Goal: Task Accomplishment & Management: Manage account settings

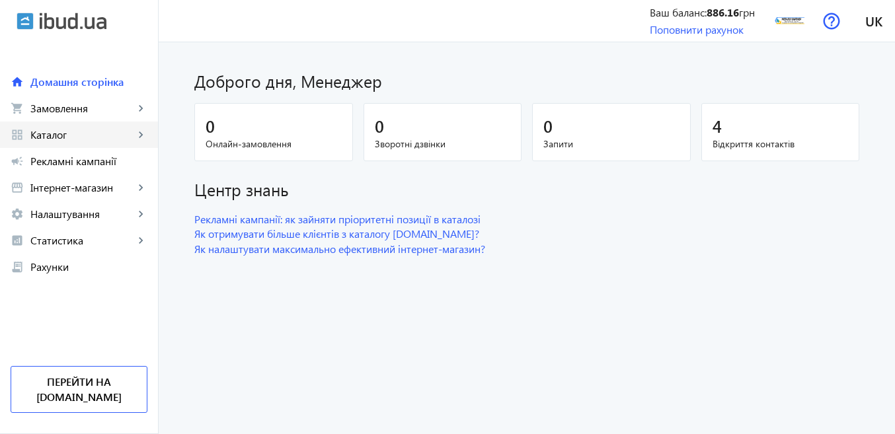
click at [66, 126] on link "grid_view Каталог keyboard_arrow_right" at bounding box center [79, 135] width 158 height 26
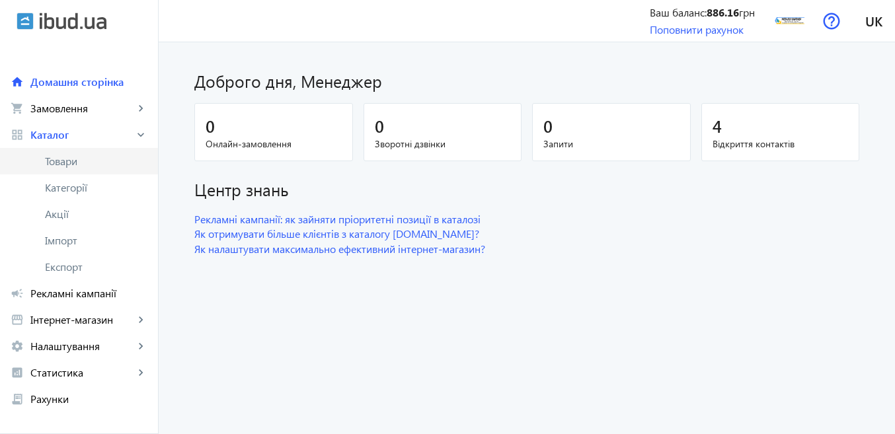
click at [90, 163] on span "Товари" at bounding box center [96, 161] width 102 height 13
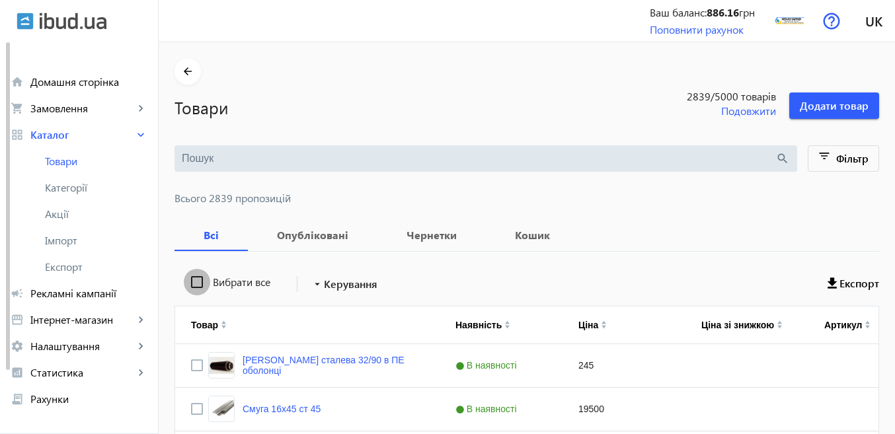
drag, startPoint x: 192, startPoint y: 277, endPoint x: 247, endPoint y: 280, distance: 55.6
click at [191, 277] on input "Вибрати все" at bounding box center [197, 282] width 26 height 26
checkbox input "true"
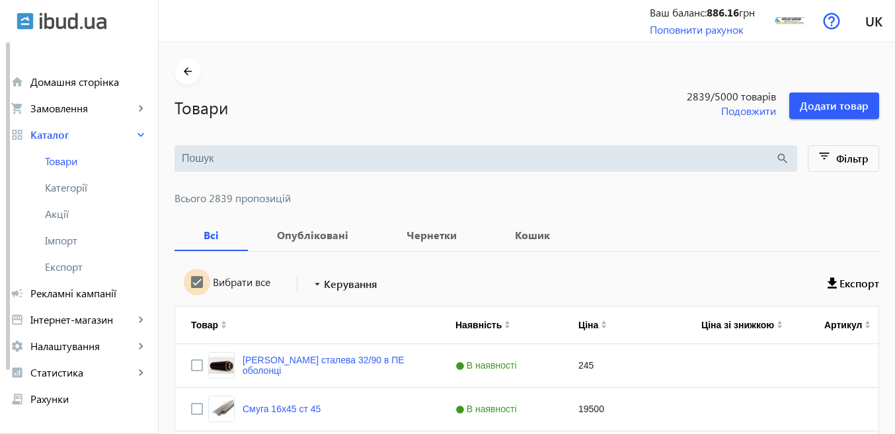
checkbox input "true"
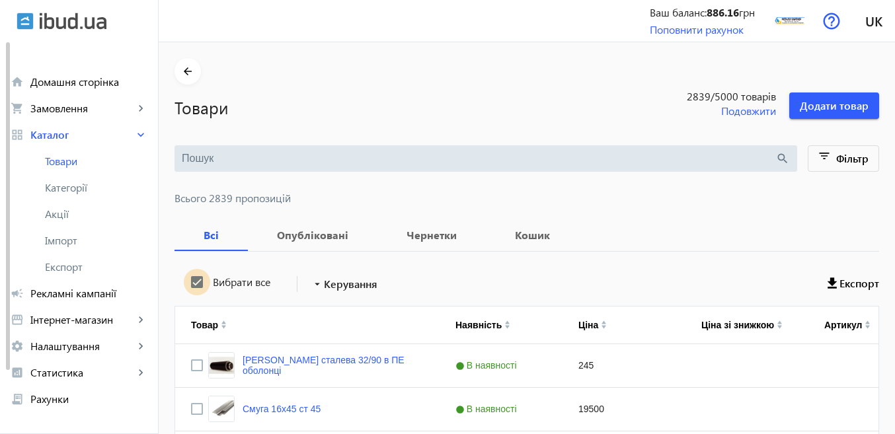
checkbox input "true"
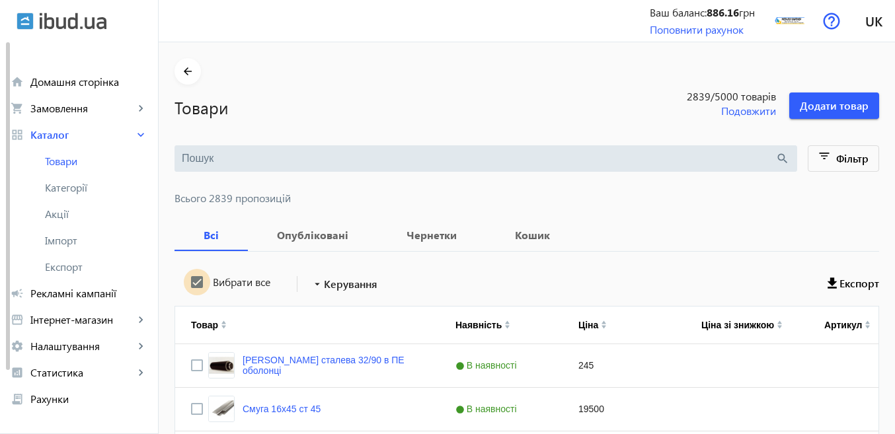
checkbox input "true"
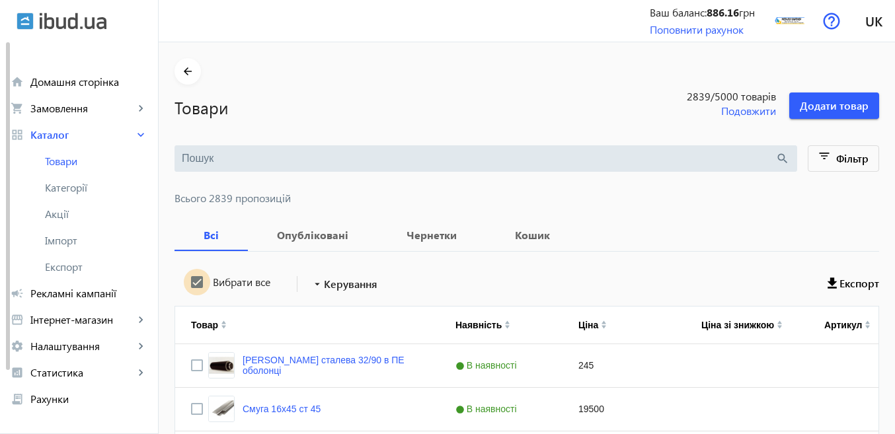
checkbox input "true"
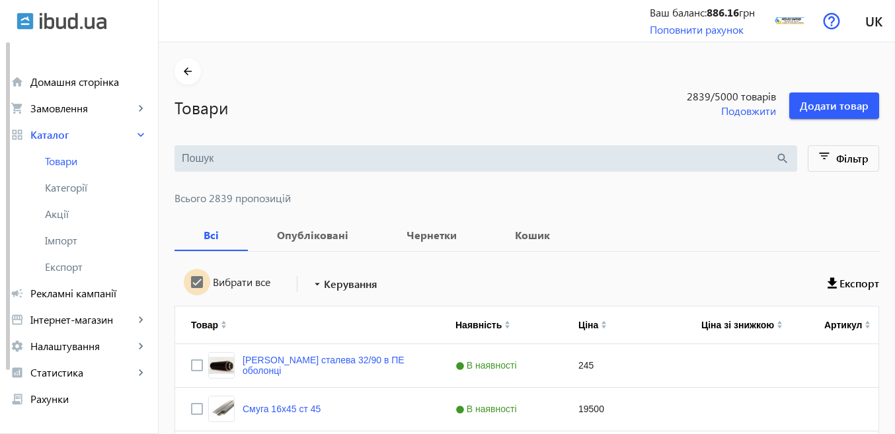
checkbox input "true"
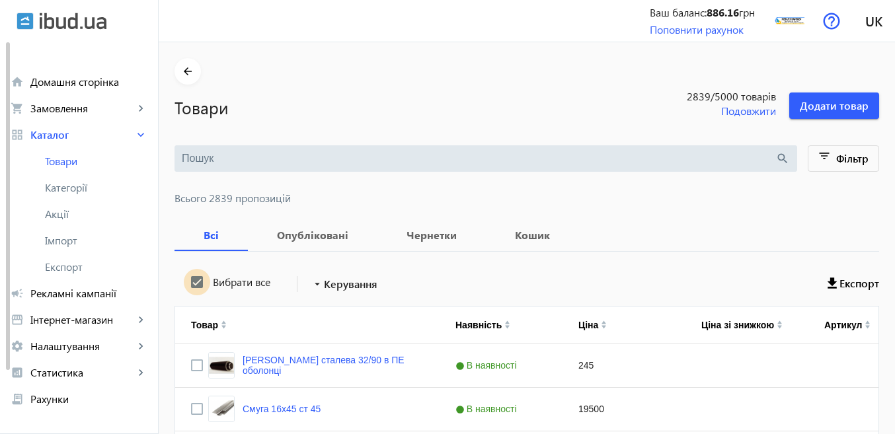
checkbox input "true"
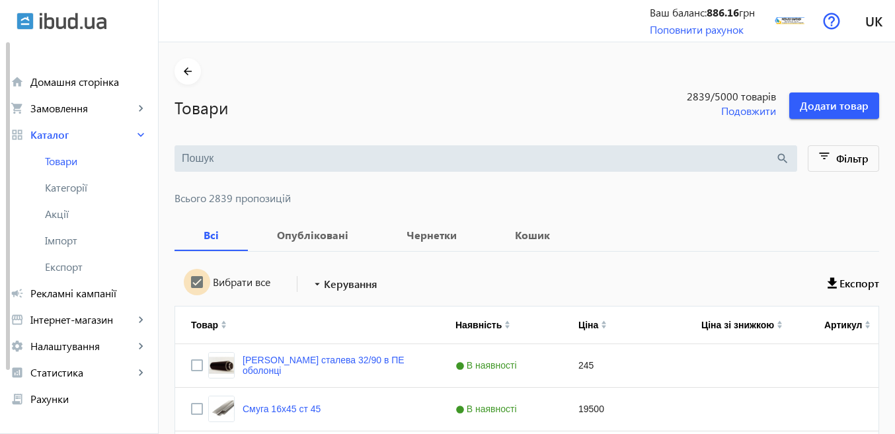
checkbox input "true"
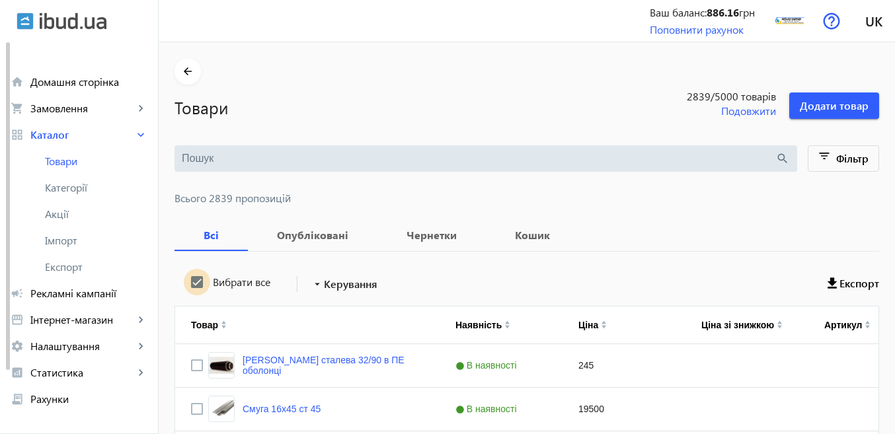
checkbox input "true"
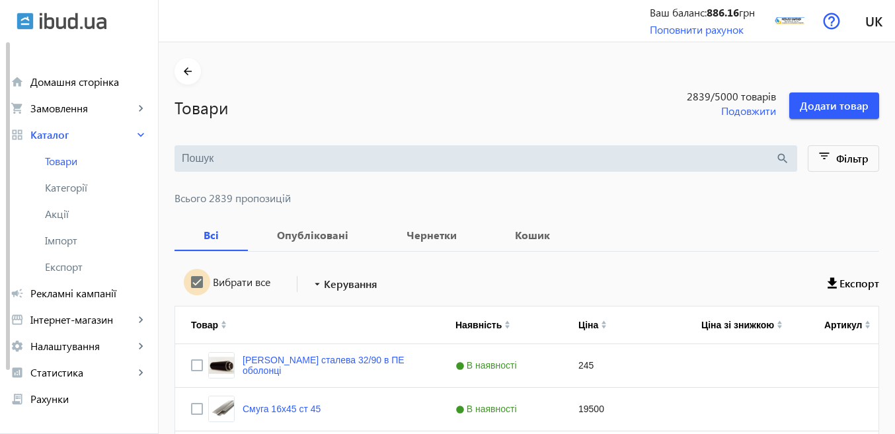
checkbox input "true"
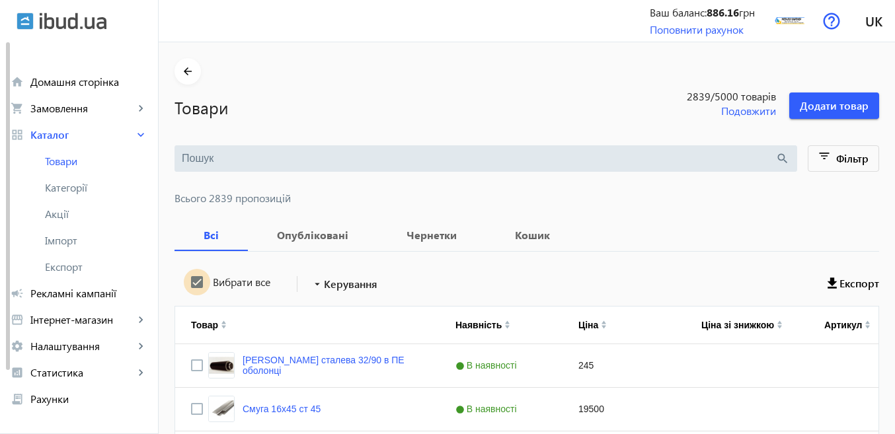
checkbox input "true"
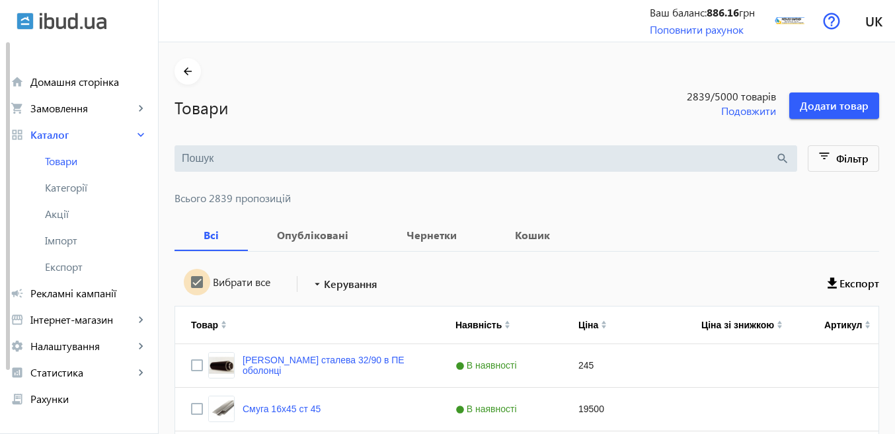
checkbox input "true"
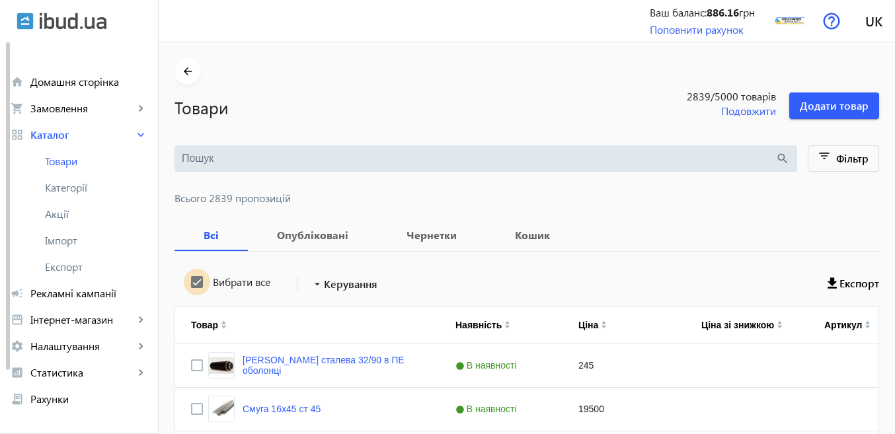
checkbox input "true"
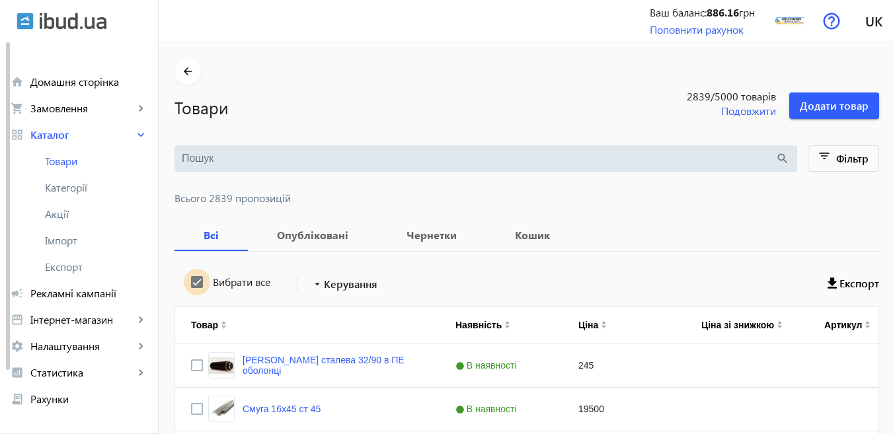
checkbox input "true"
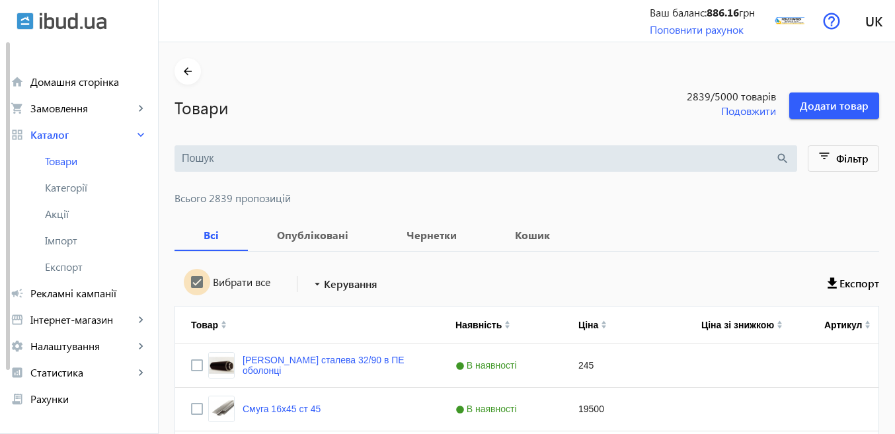
checkbox input "true"
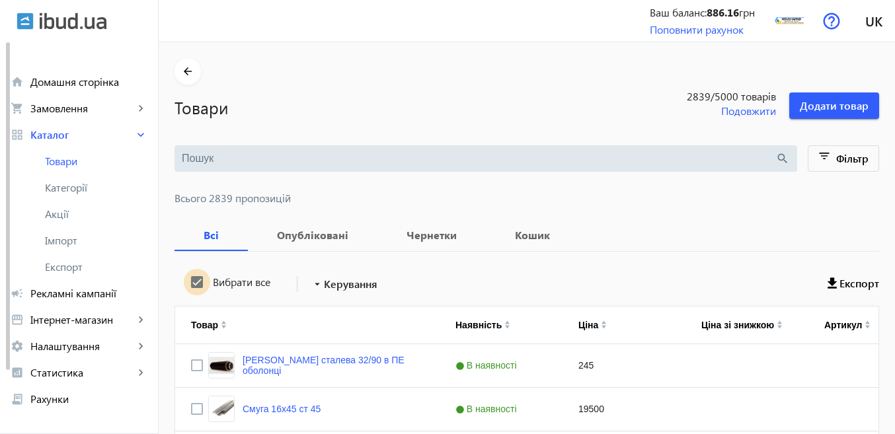
checkbox input "true"
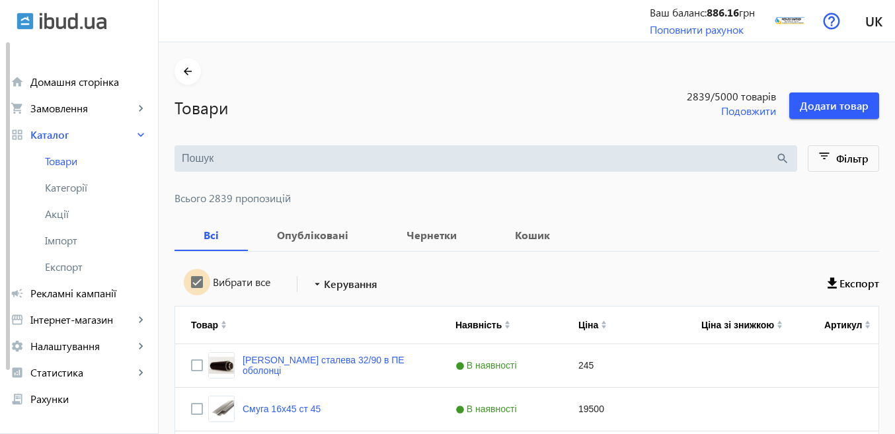
checkbox input "true"
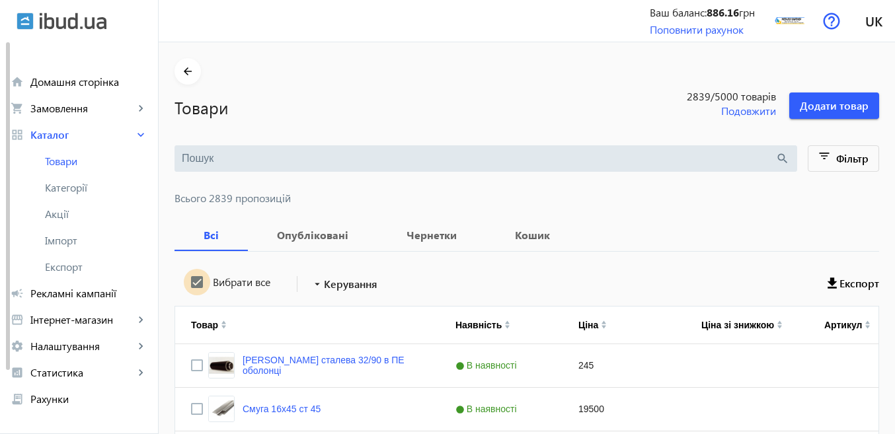
checkbox input "true"
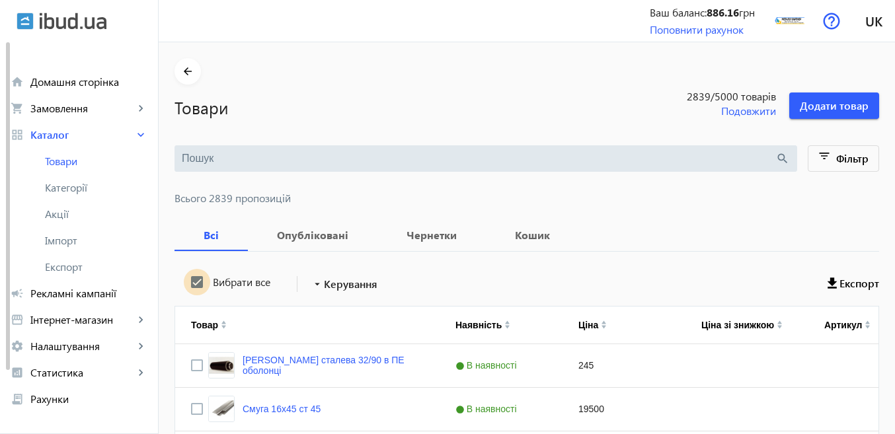
checkbox input "true"
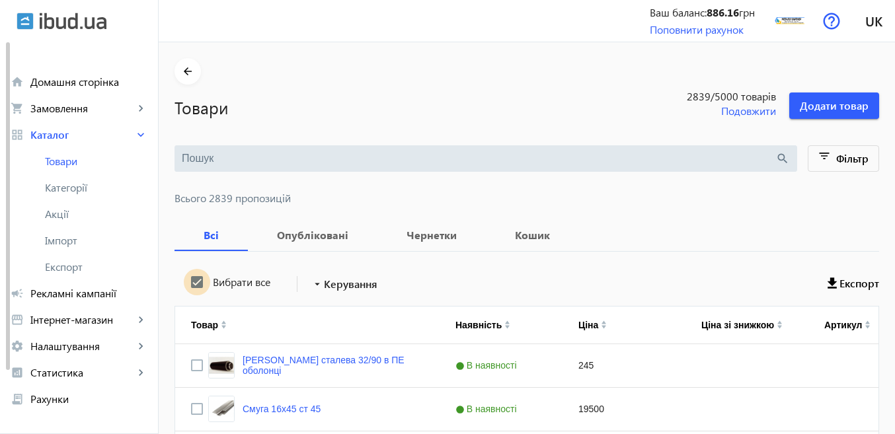
checkbox input "true"
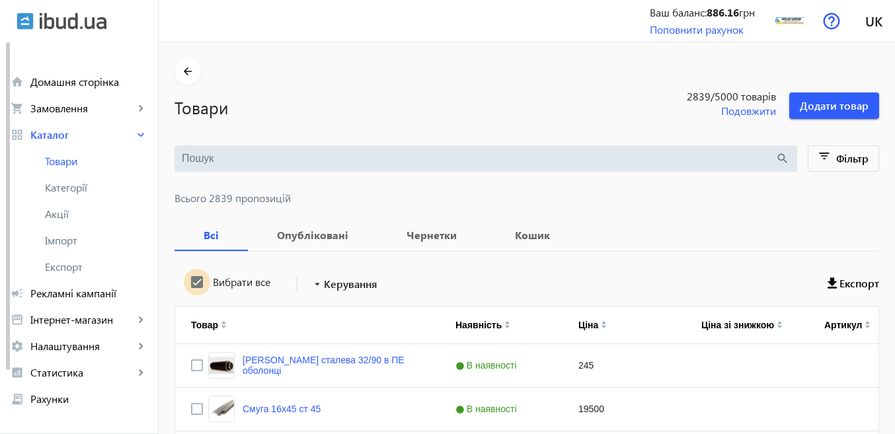
checkbox input "true"
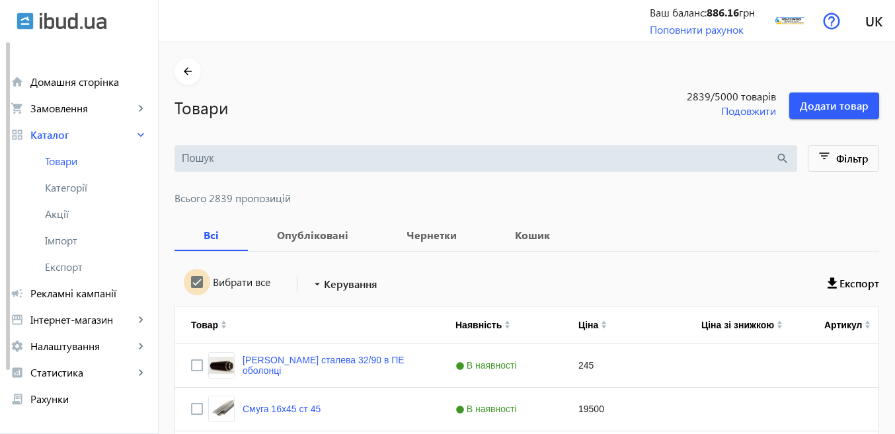
checkbox input "true"
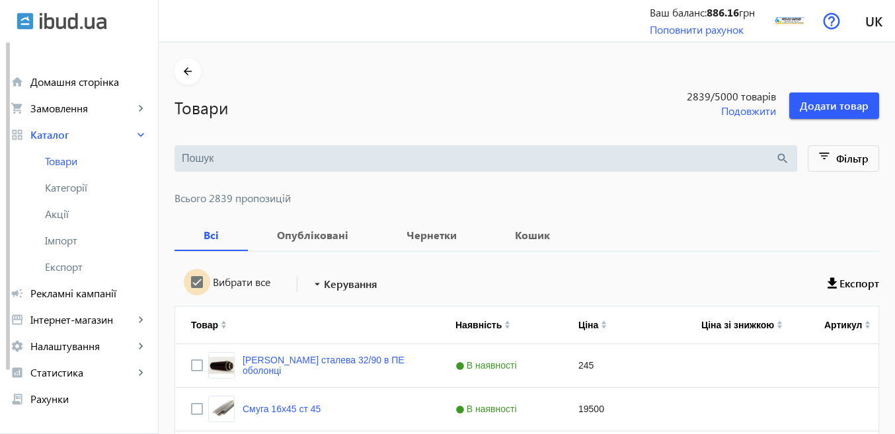
checkbox input "true"
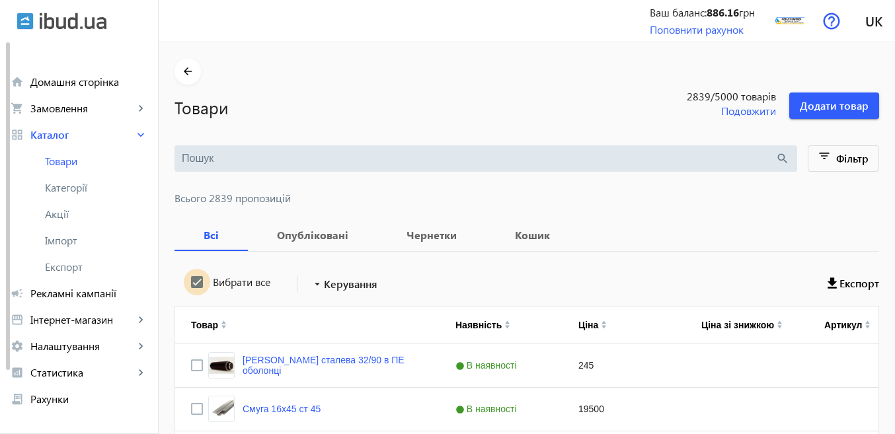
checkbox input "true"
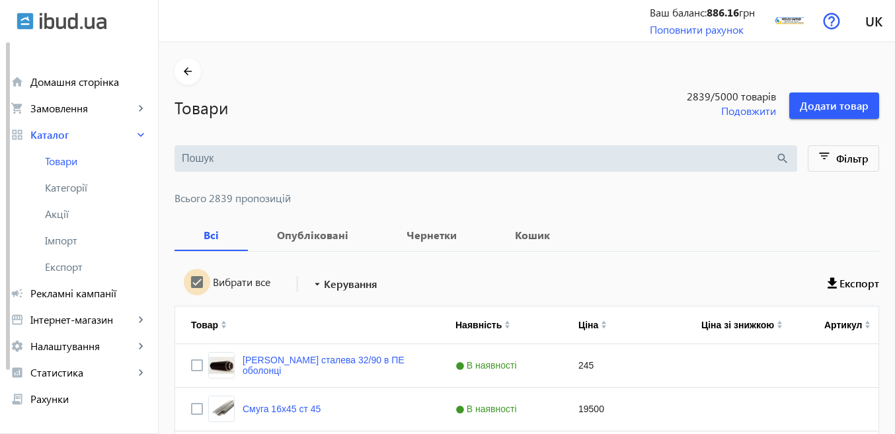
checkbox input "true"
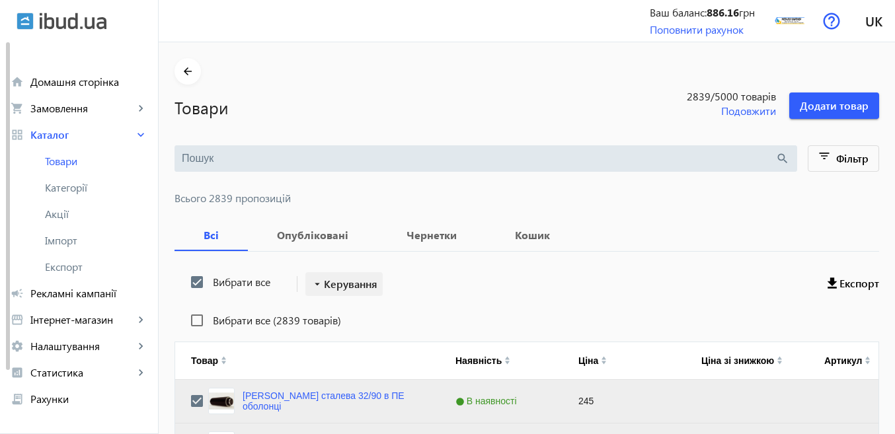
click at [313, 280] on mat-icon "arrow_drop_down" at bounding box center [317, 284] width 13 height 13
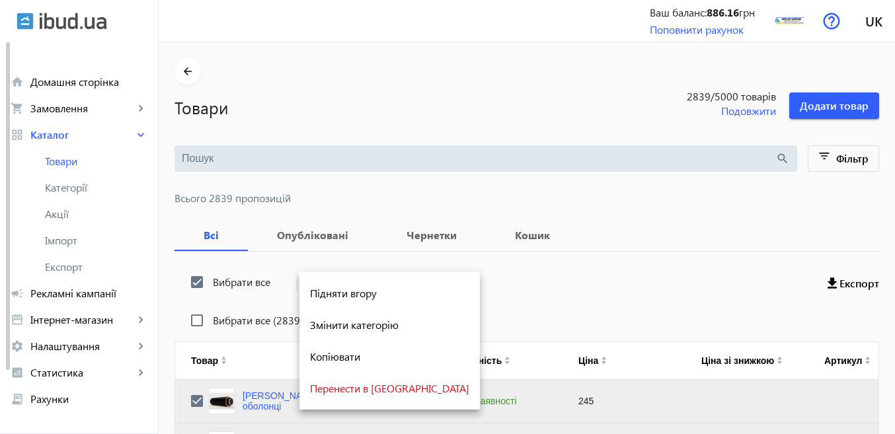
click at [196, 317] on div at bounding box center [447, 217] width 895 height 434
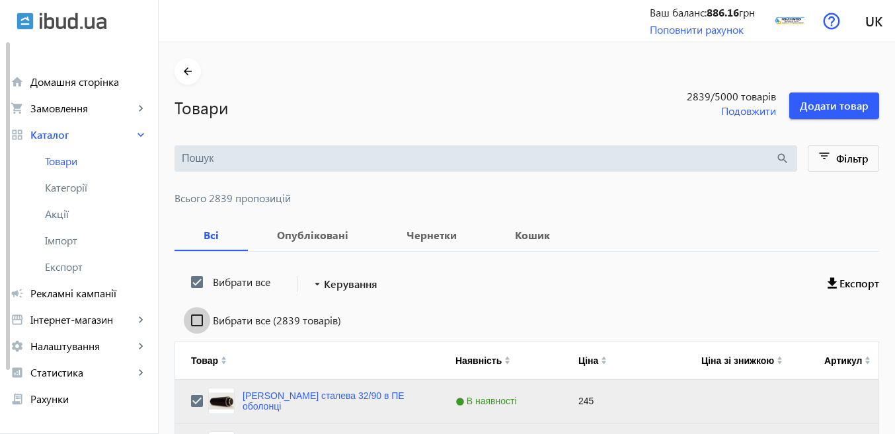
click at [194, 319] on input "Вибрати все (2839 товарів)" at bounding box center [197, 320] width 26 height 26
checkbox input "true"
click at [311, 287] on mat-icon "arrow_drop_down" at bounding box center [317, 284] width 13 height 13
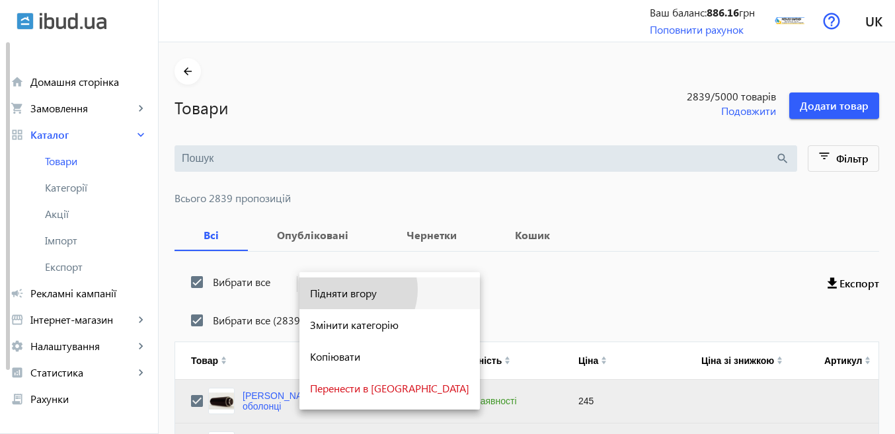
click at [350, 289] on span "Підняти вгору" at bounding box center [389, 293] width 159 height 11
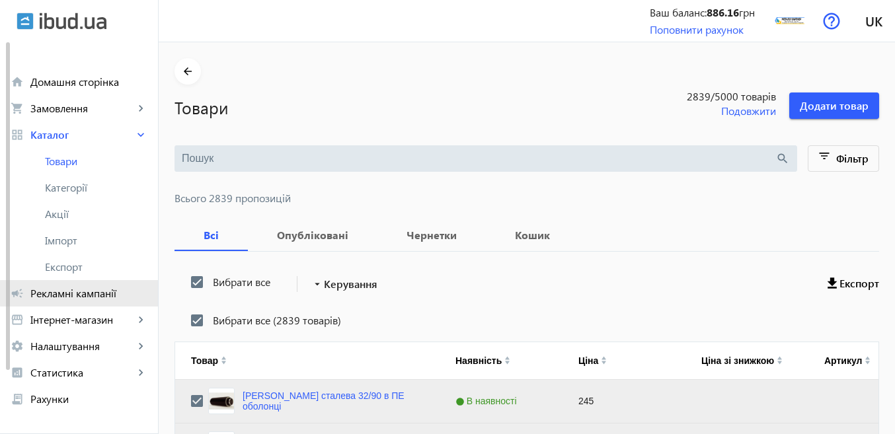
click at [114, 293] on span "Рекламні кампанії" at bounding box center [88, 293] width 117 height 13
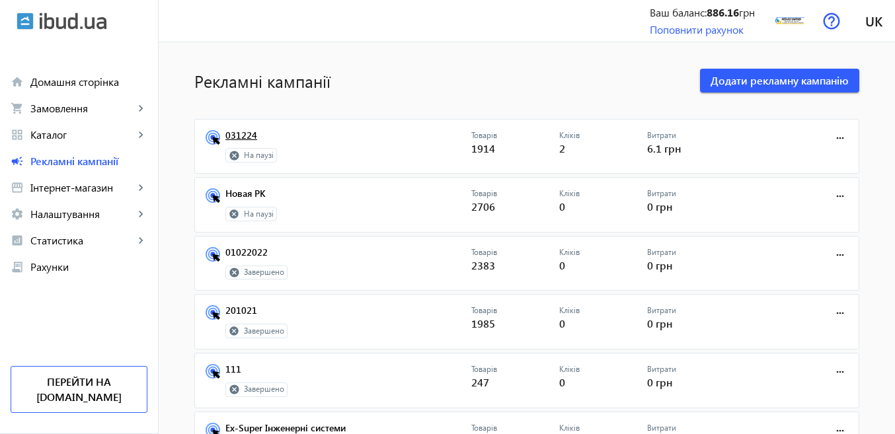
click at [238, 136] on link "031224" at bounding box center [348, 139] width 246 height 19
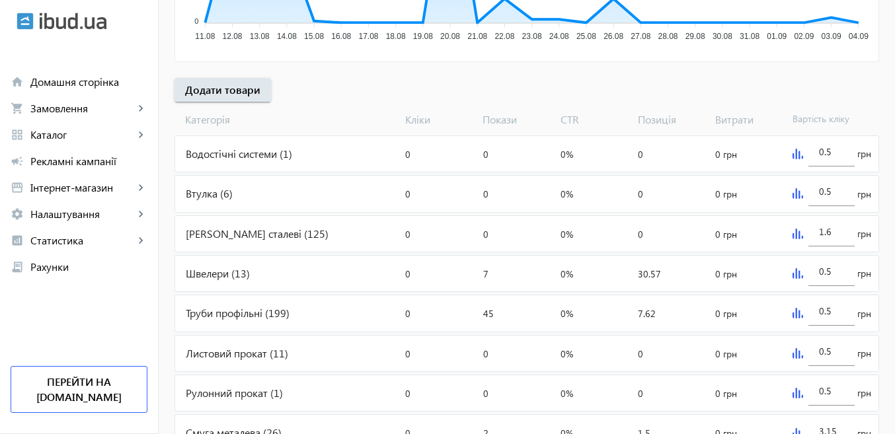
scroll to position [463, 0]
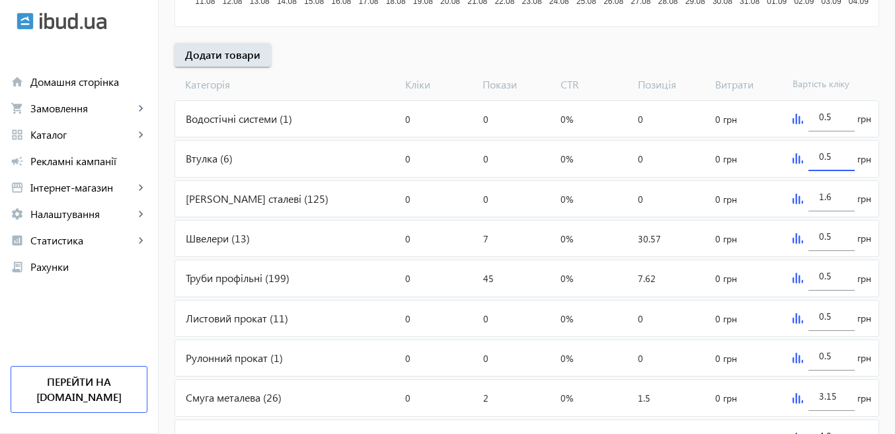
click at [819, 159] on input "0.5" at bounding box center [831, 156] width 25 height 13
click at [803, 163] on div "0.5 грн" at bounding box center [832, 159] width 91 height 36
click at [797, 163] on img at bounding box center [797, 158] width 11 height 11
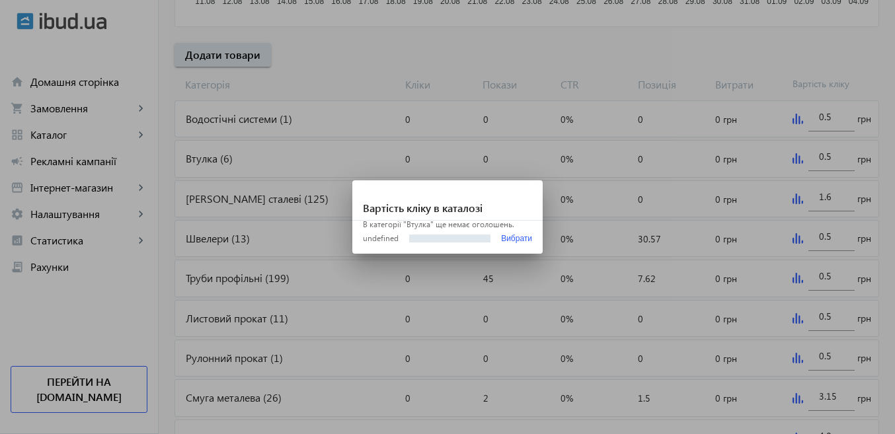
scroll to position [0, 0]
click at [582, 297] on div at bounding box center [447, 217] width 895 height 434
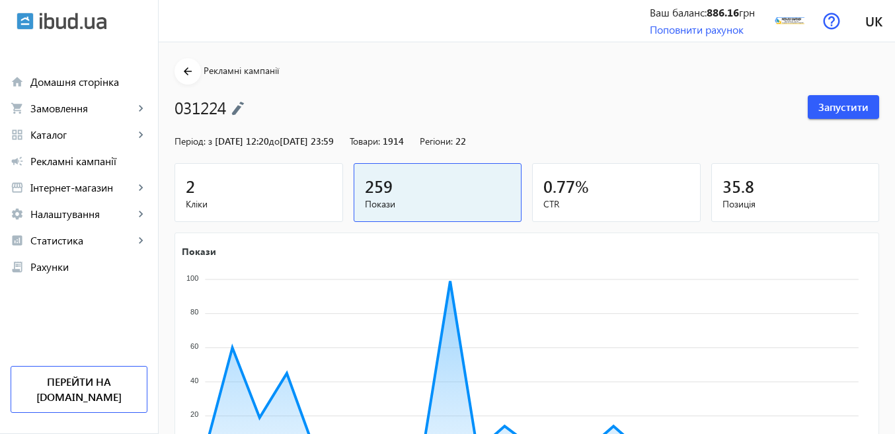
scroll to position [463, 0]
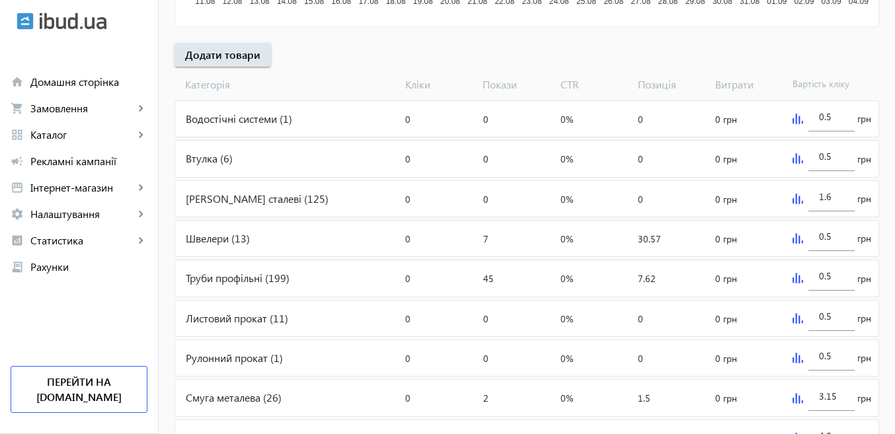
click at [788, 202] on div "1.6 грн" at bounding box center [832, 199] width 91 height 36
click at [799, 196] on img at bounding box center [797, 199] width 11 height 11
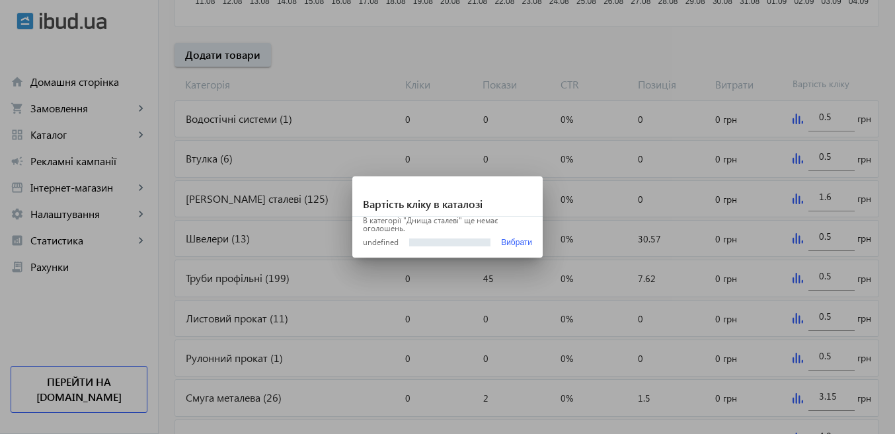
scroll to position [0, 0]
click at [636, 245] on div at bounding box center [447, 217] width 895 height 434
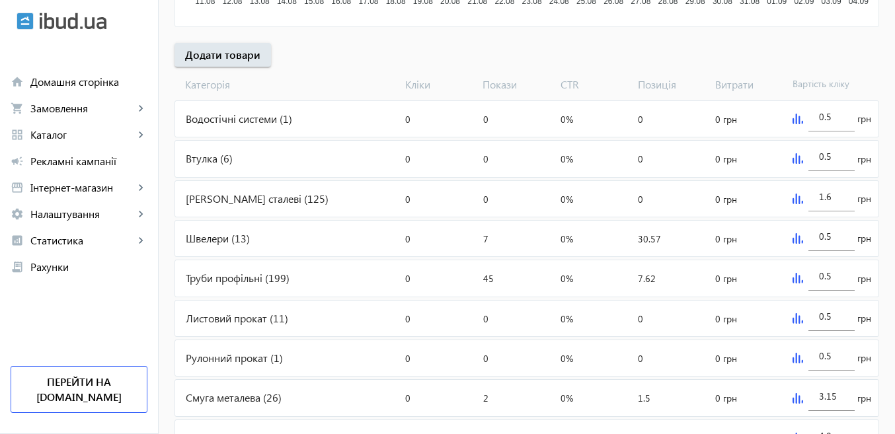
click at [792, 241] on img at bounding box center [797, 238] width 11 height 11
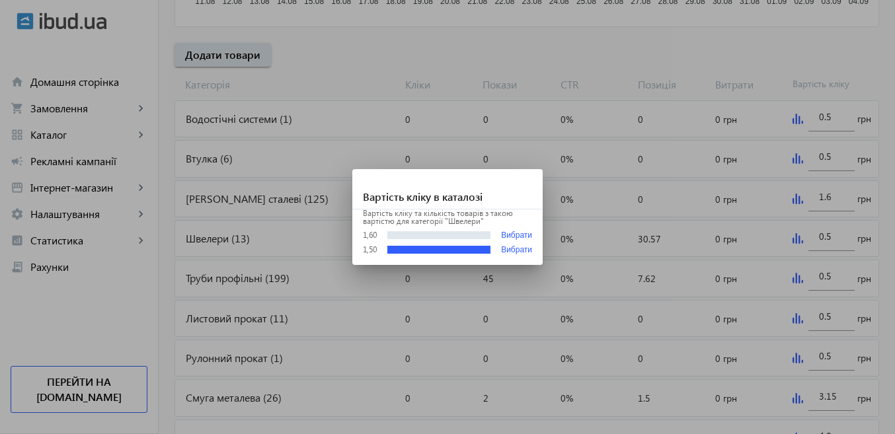
scroll to position [0, 0]
click at [515, 235] on button "Вибрати" at bounding box center [516, 236] width 31 height 10
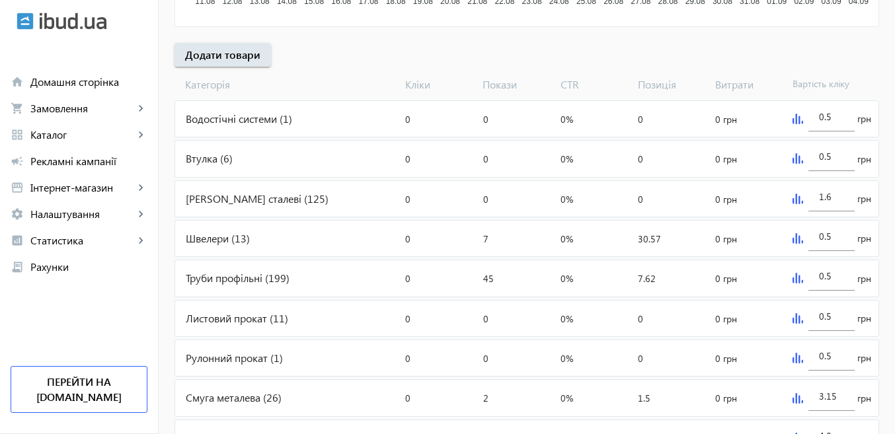
type input "1.6"
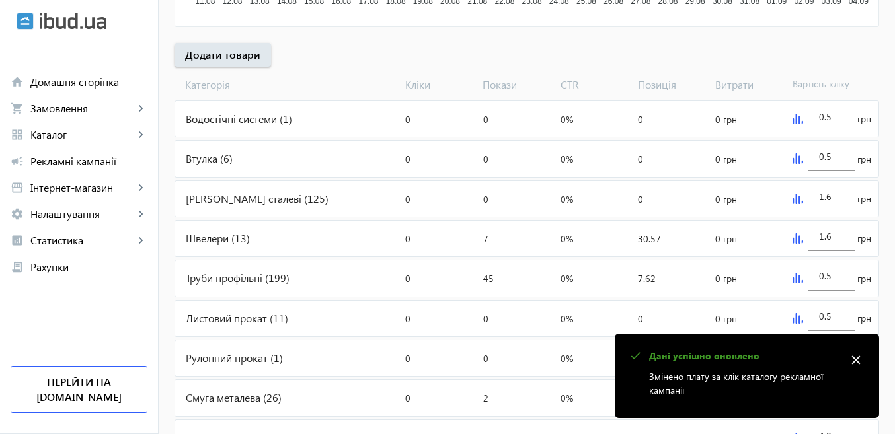
click at [802, 276] on img at bounding box center [797, 278] width 11 height 11
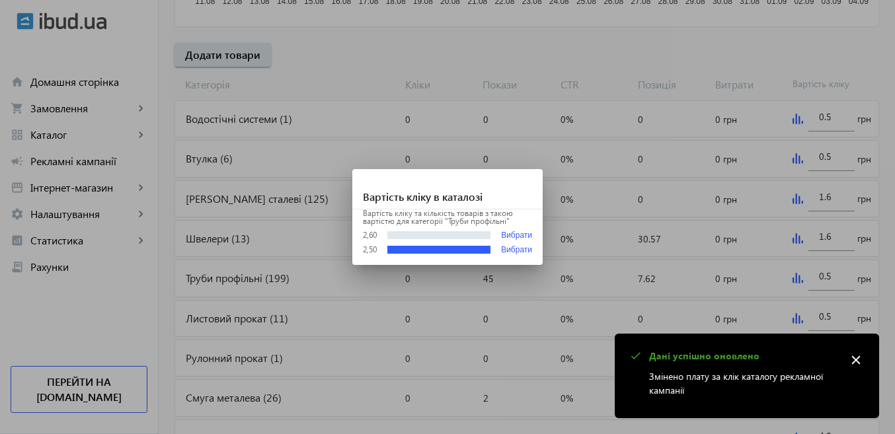
scroll to position [0, 0]
click at [514, 235] on button "Вибрати" at bounding box center [516, 236] width 31 height 10
type input "2.6"
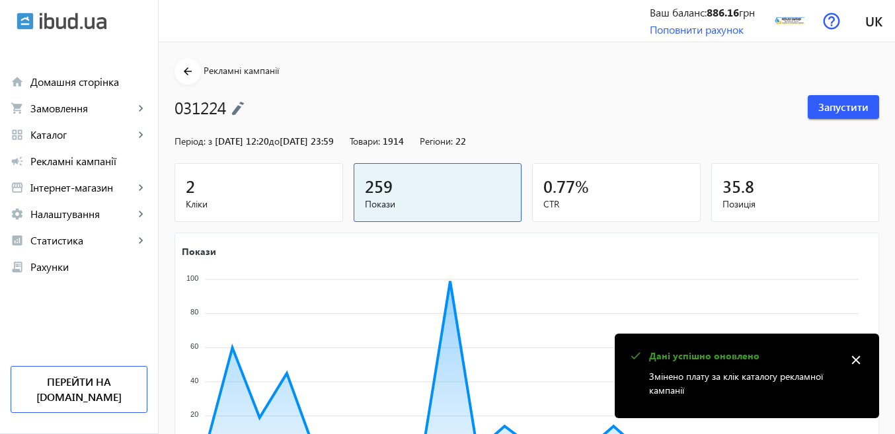
scroll to position [463, 0]
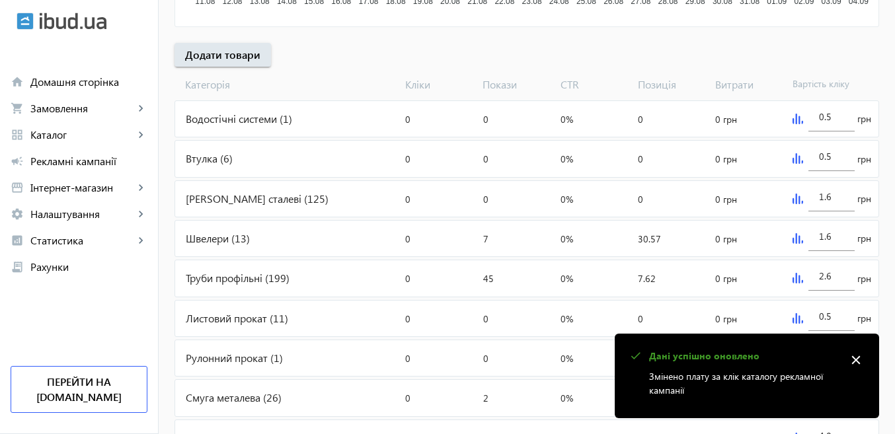
click at [856, 356] on mat-icon "close" at bounding box center [856, 360] width 20 height 20
click at [794, 319] on img at bounding box center [797, 318] width 11 height 11
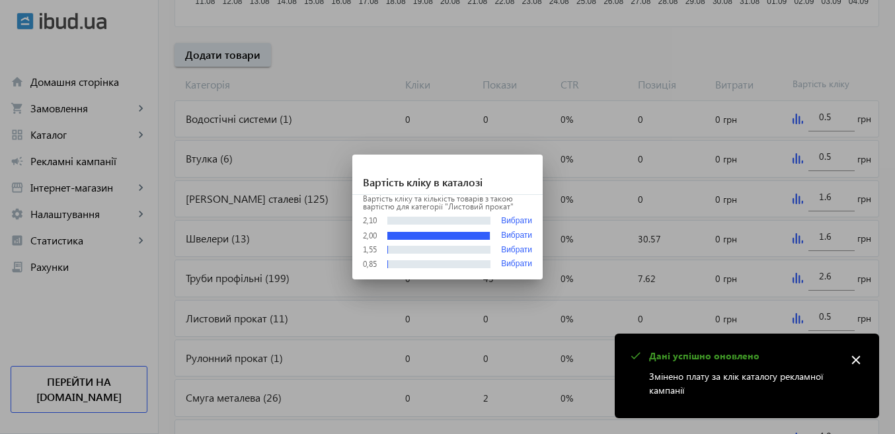
scroll to position [0, 0]
click at [506, 222] on button "Вибрати" at bounding box center [516, 221] width 31 height 10
type input "2.1"
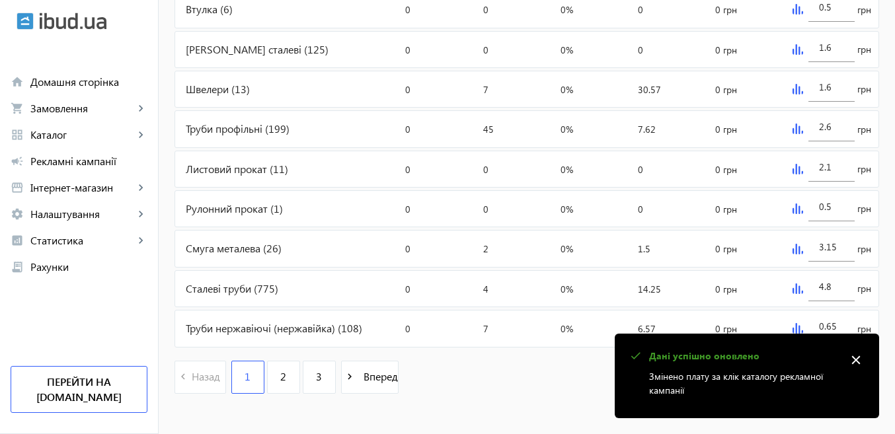
scroll to position [622, 0]
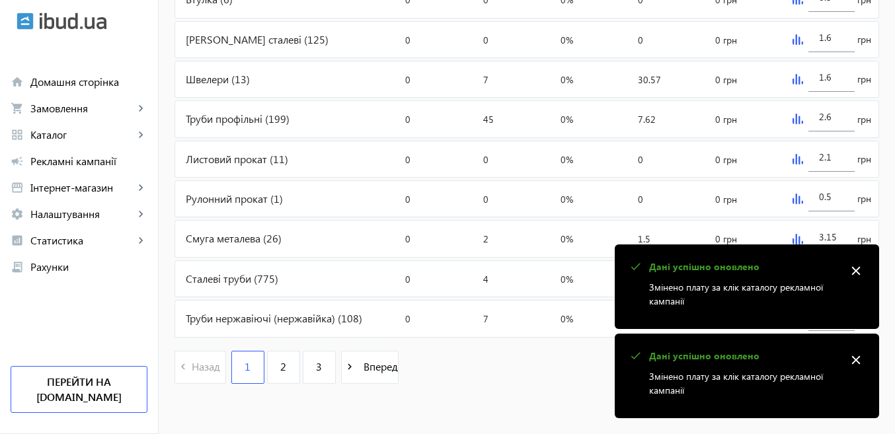
click at [798, 192] on div "0.5 грн" at bounding box center [832, 199] width 91 height 36
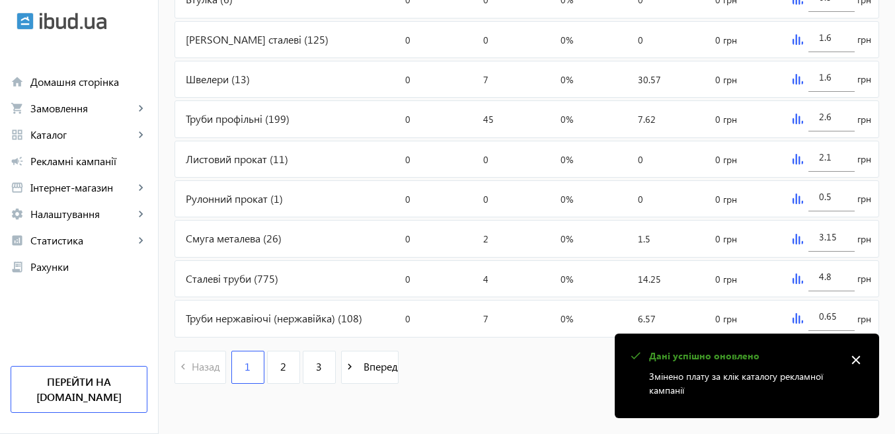
click at [793, 198] on img at bounding box center [797, 199] width 11 height 11
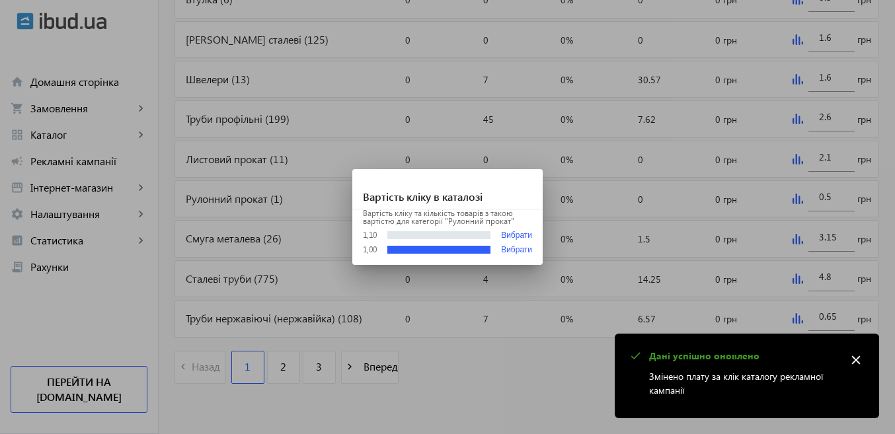
scroll to position [0, 0]
click at [522, 250] on button "Вибрати" at bounding box center [516, 250] width 31 height 9
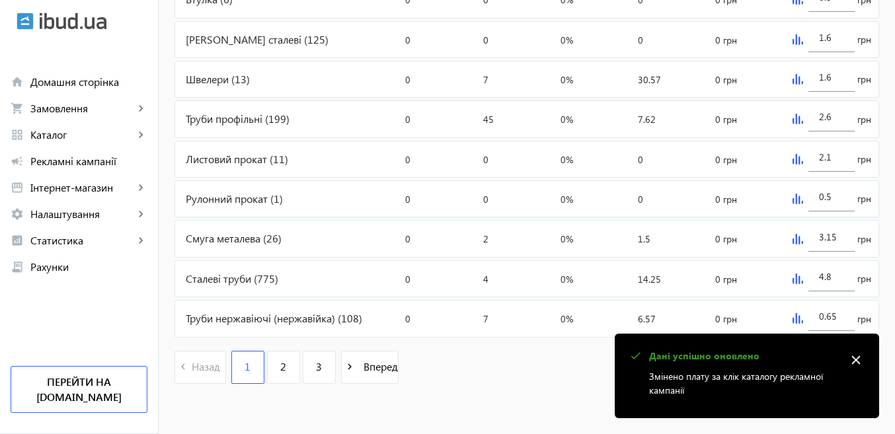
type input "1"
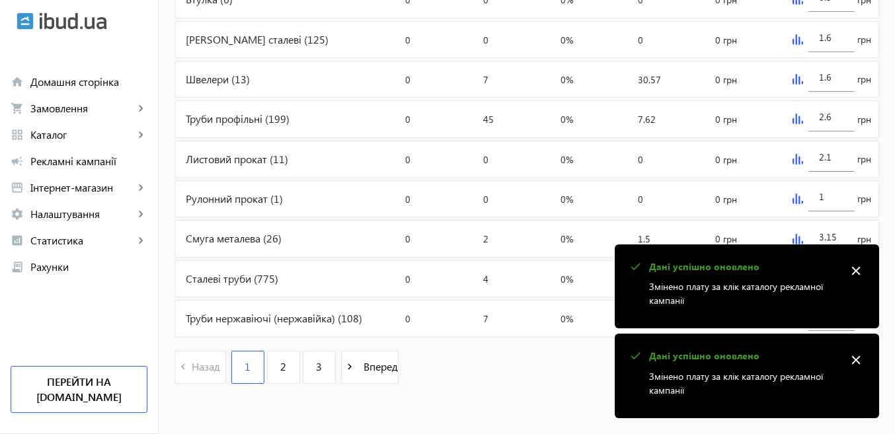
click at [798, 237] on img at bounding box center [797, 239] width 11 height 11
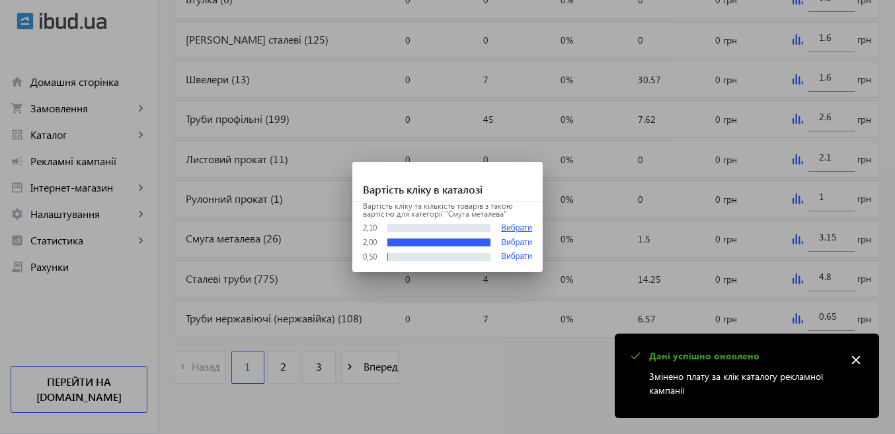
click at [516, 223] on button "Вибрати" at bounding box center [516, 228] width 31 height 10
type input "2.1"
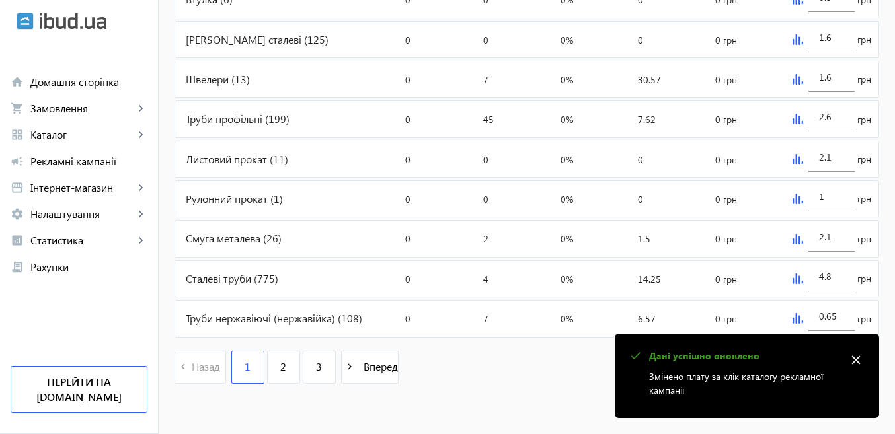
click at [796, 278] on img at bounding box center [797, 279] width 11 height 11
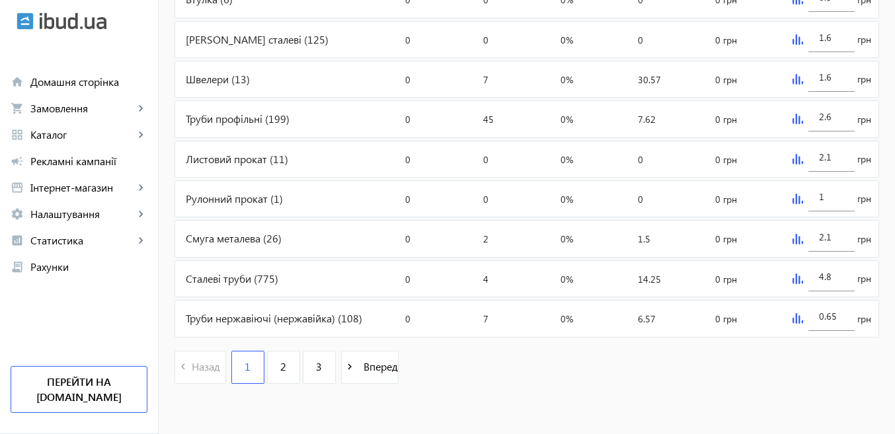
scroll to position [0, 0]
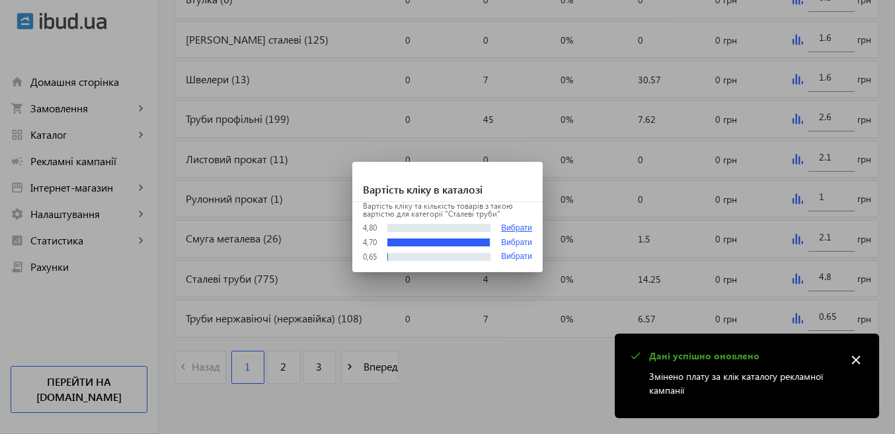
click at [516, 228] on button "Вибрати" at bounding box center [516, 228] width 31 height 10
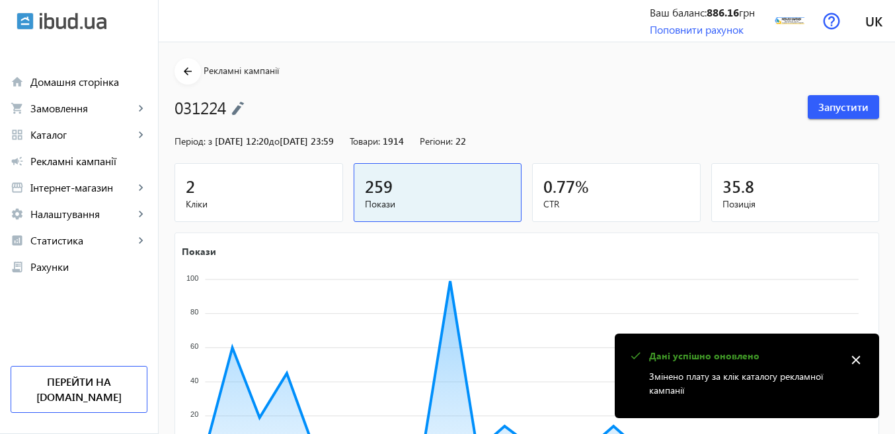
scroll to position [622, 0]
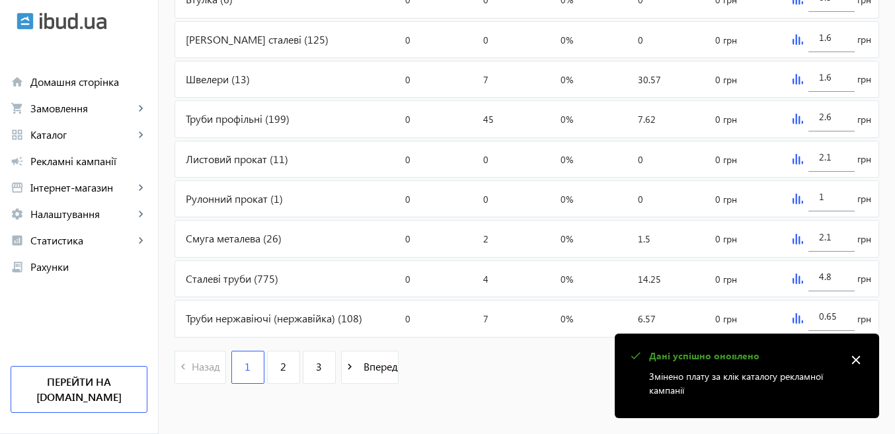
click at [799, 322] on img at bounding box center [797, 318] width 11 height 11
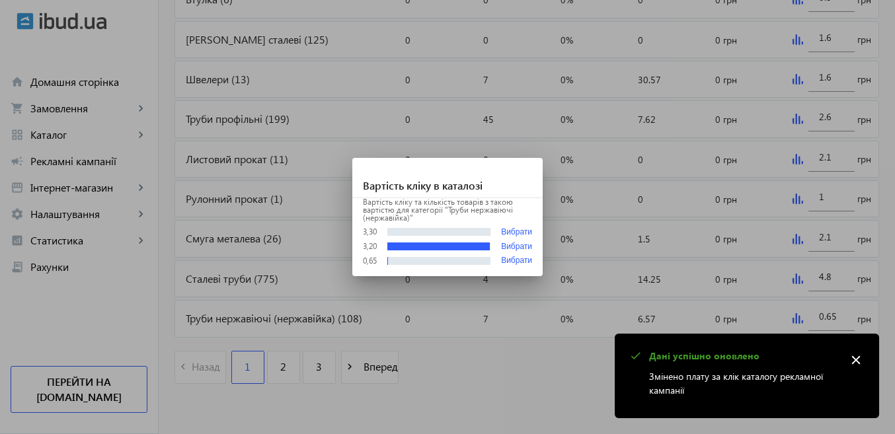
scroll to position [0, 0]
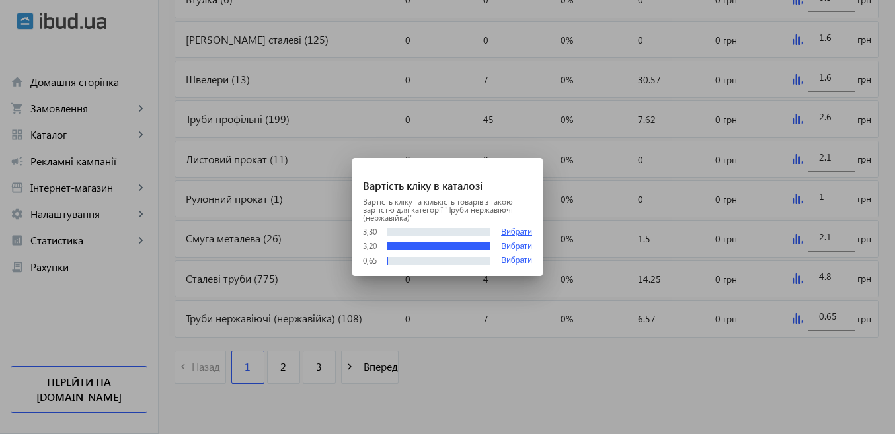
click at [516, 233] on button "Вибрати" at bounding box center [516, 232] width 31 height 10
type input "3.3"
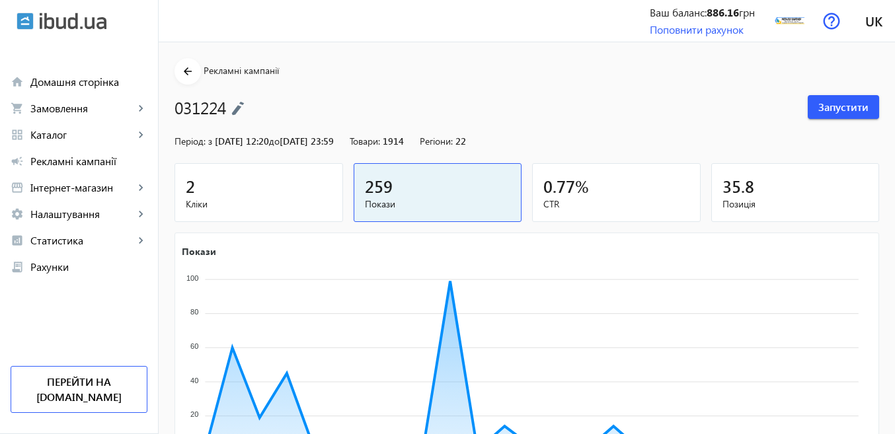
scroll to position [622, 0]
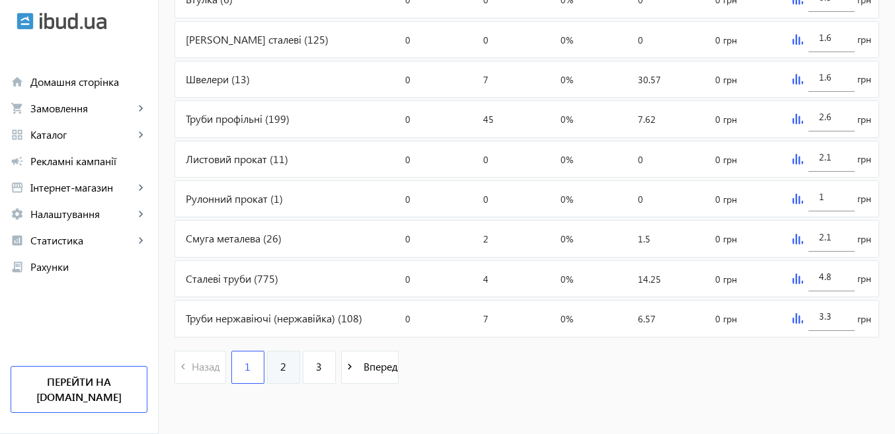
click at [271, 365] on link "2" at bounding box center [283, 367] width 33 height 33
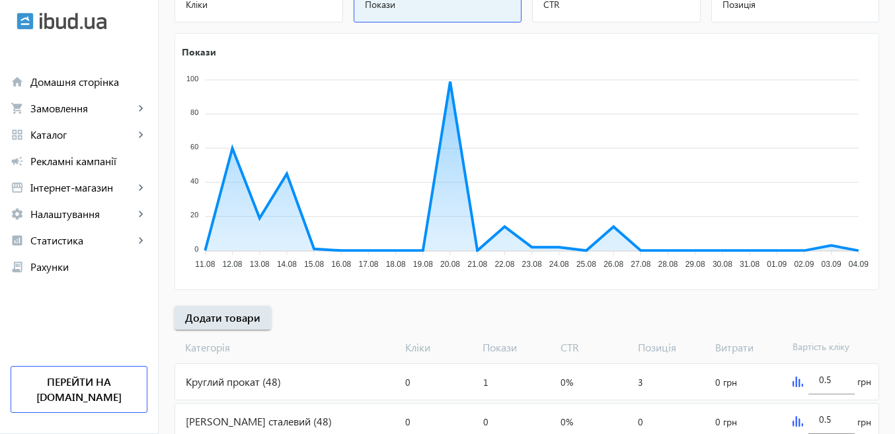
scroll to position [330, 0]
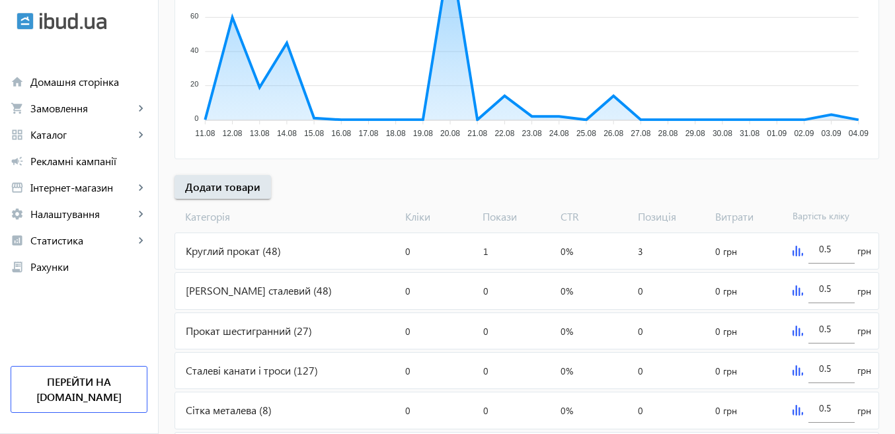
click at [798, 255] on img at bounding box center [797, 251] width 11 height 11
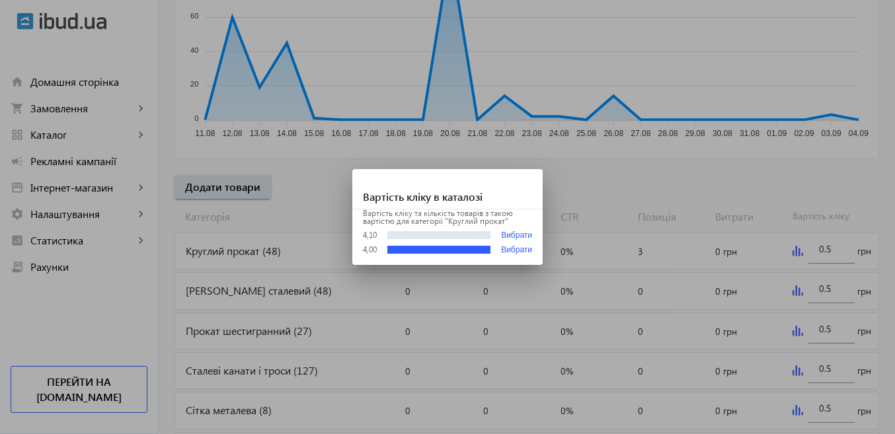
scroll to position [0, 0]
click at [523, 239] on button "Вибрати" at bounding box center [516, 236] width 31 height 10
type input "4.1"
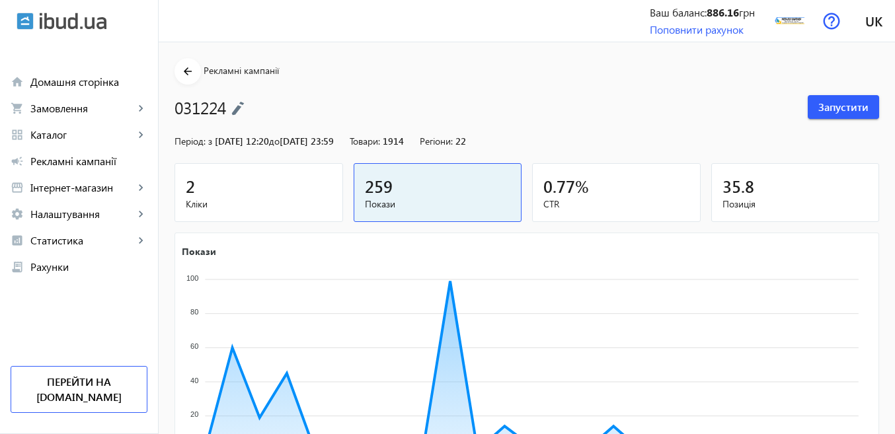
scroll to position [330, 0]
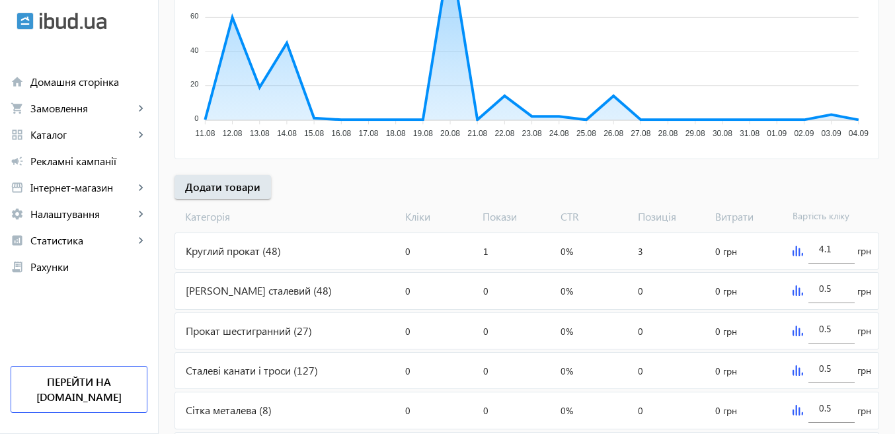
click at [797, 288] on img at bounding box center [797, 291] width 11 height 11
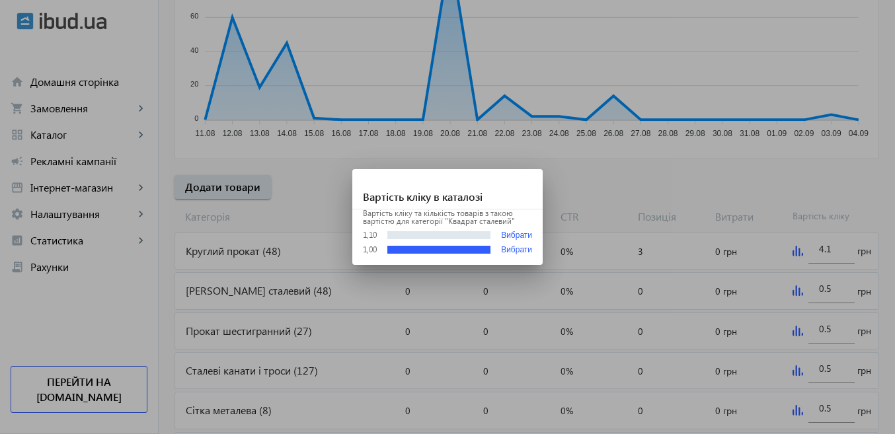
scroll to position [0, 0]
click at [529, 239] on button "Вибрати" at bounding box center [516, 236] width 31 height 10
type input "1.1"
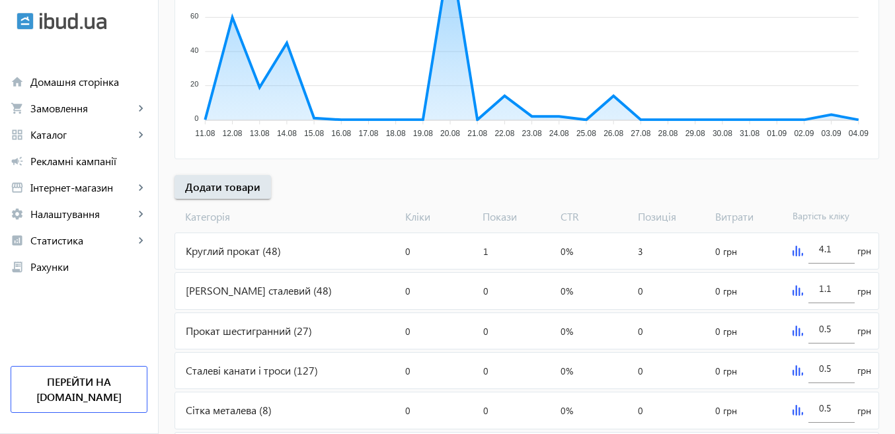
type input "1.1"
click at [796, 326] on img at bounding box center [797, 331] width 11 height 11
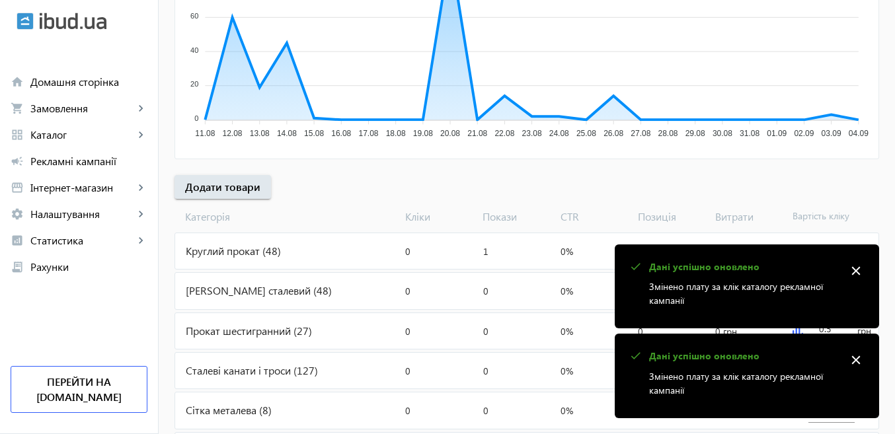
scroll to position [0, 0]
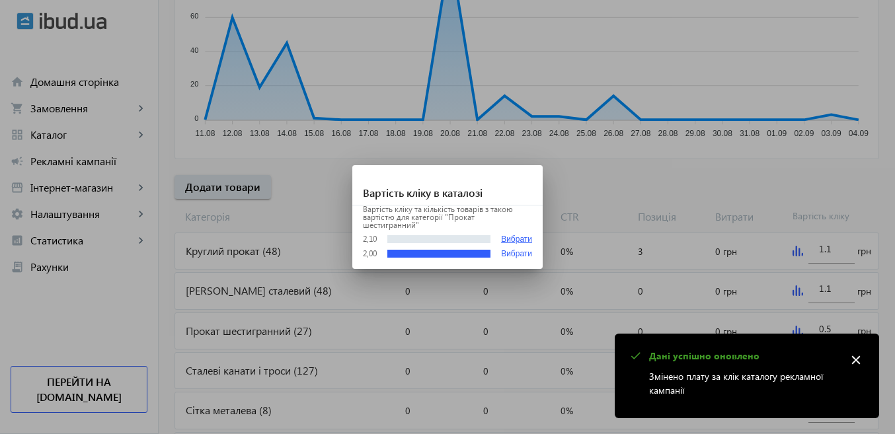
click at [520, 235] on button "Вибрати" at bounding box center [516, 240] width 31 height 10
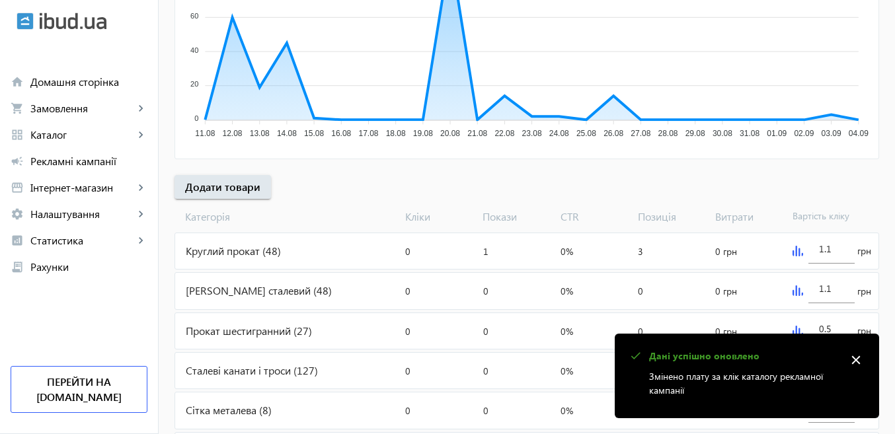
type input "2.1"
click at [853, 362] on mat-icon "close" at bounding box center [856, 360] width 20 height 20
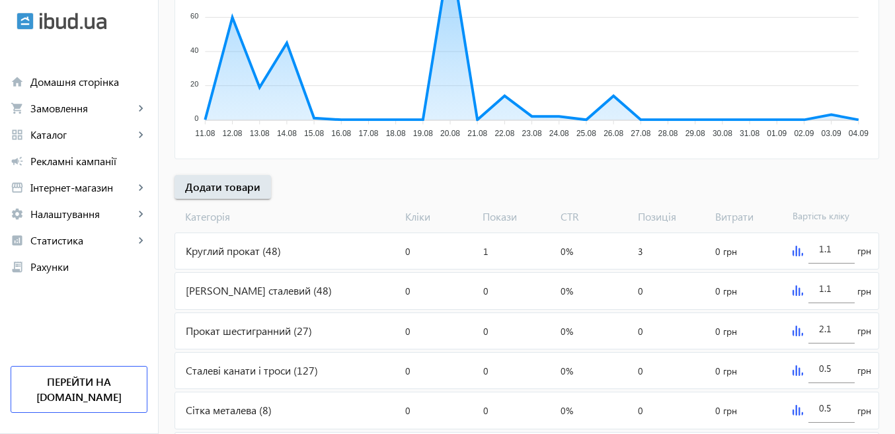
click at [796, 334] on img at bounding box center [797, 331] width 11 height 11
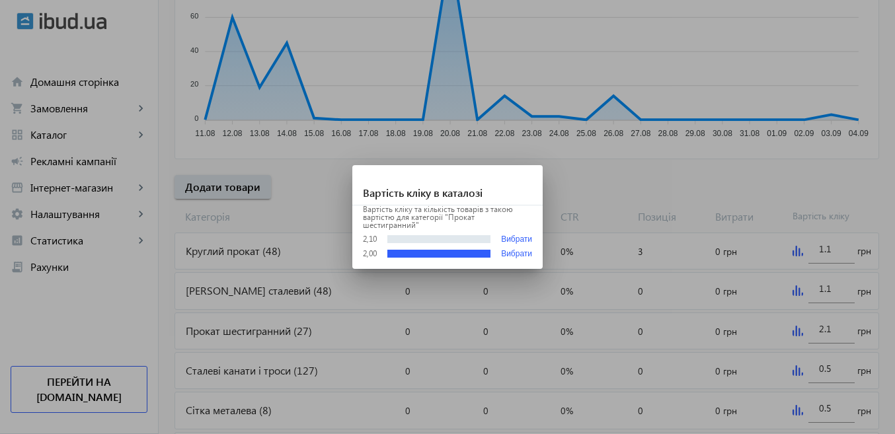
scroll to position [0, 0]
click at [504, 228] on div "Вартість кліку та кількість товарів з такою вартістю для категорії "Прокат шест…" at bounding box center [447, 238] width 190 height 64
click at [508, 228] on div "Вартість кліку та кількість товарів з такою вартістю для категорії "Прокат шест…" at bounding box center [447, 238] width 190 height 64
click at [512, 235] on button "Вибрати" at bounding box center [516, 240] width 31 height 10
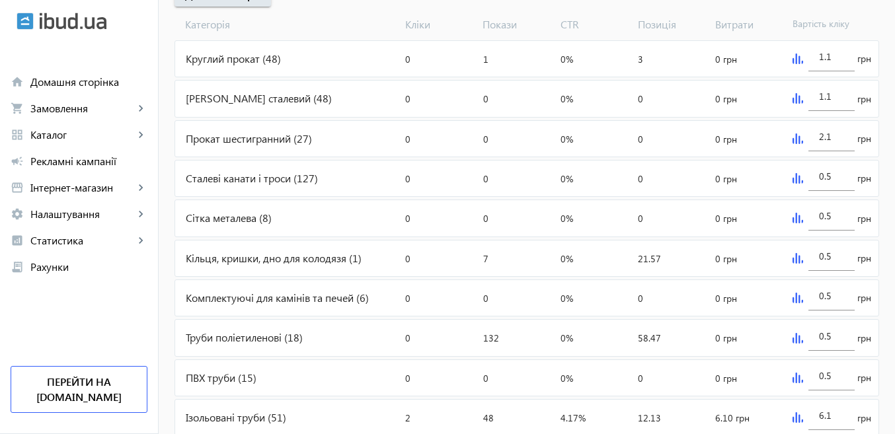
scroll to position [529, 0]
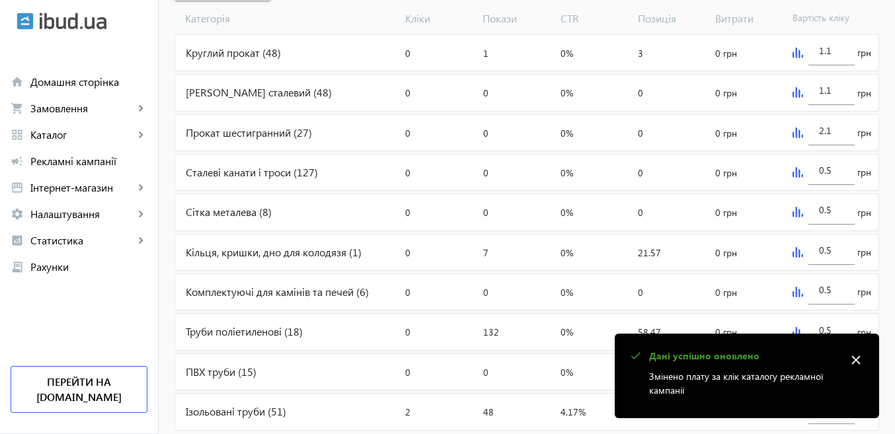
click at [796, 174] on img at bounding box center [797, 172] width 11 height 11
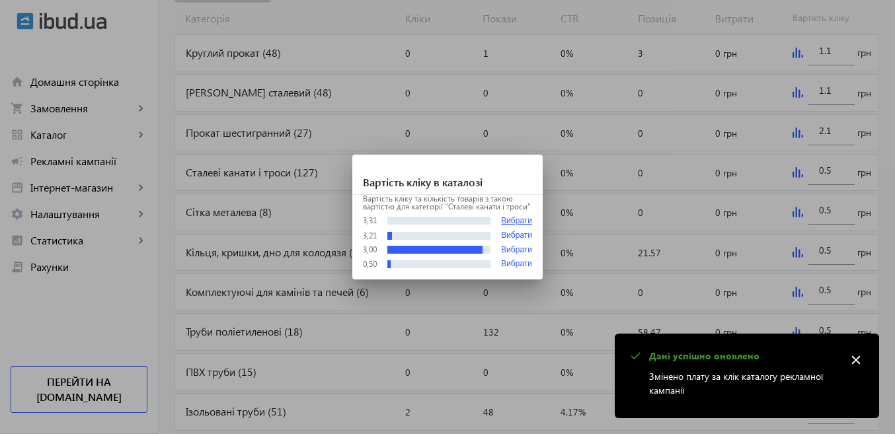
click at [526, 222] on button "Вибрати" at bounding box center [516, 221] width 31 height 10
type input "3.31"
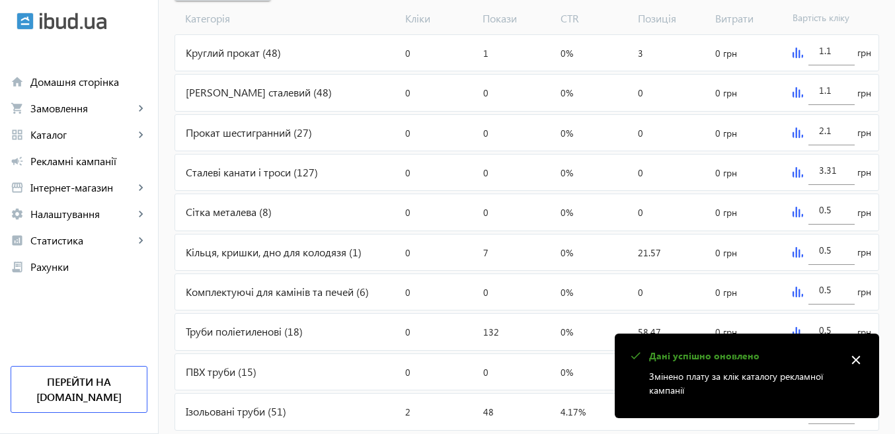
click at [799, 216] on img at bounding box center [797, 212] width 11 height 11
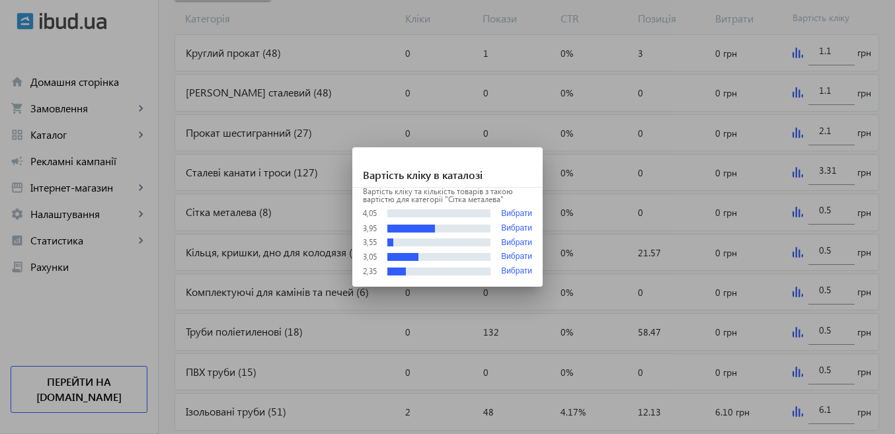
scroll to position [0, 0]
click at [516, 215] on button "Вибрати" at bounding box center [516, 214] width 31 height 10
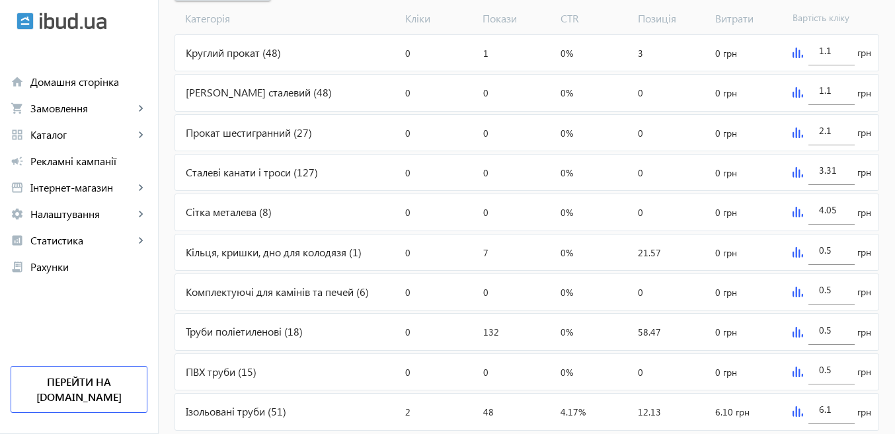
scroll to position [529, 0]
click at [799, 215] on img at bounding box center [797, 212] width 11 height 11
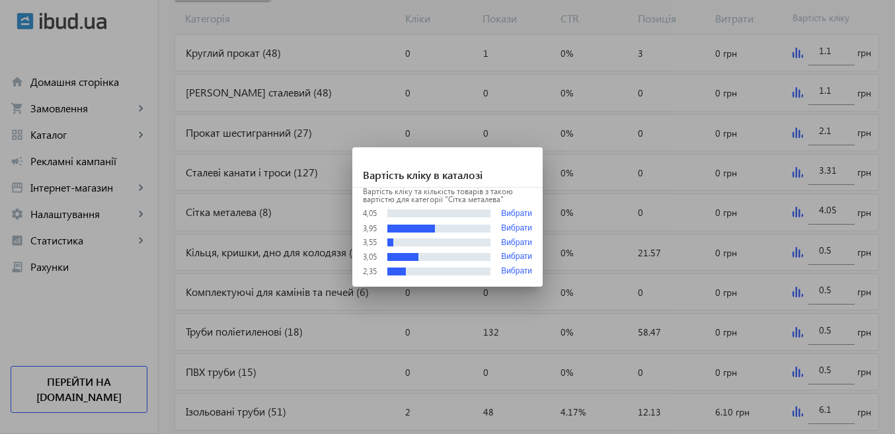
scroll to position [0, 0]
click at [517, 256] on button "Вибрати" at bounding box center [516, 256] width 31 height 9
type input "3.05"
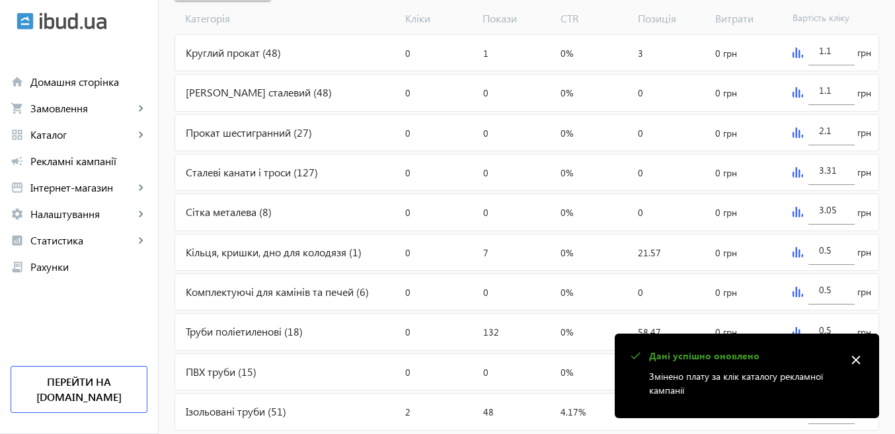
click at [794, 256] on img at bounding box center [797, 252] width 11 height 11
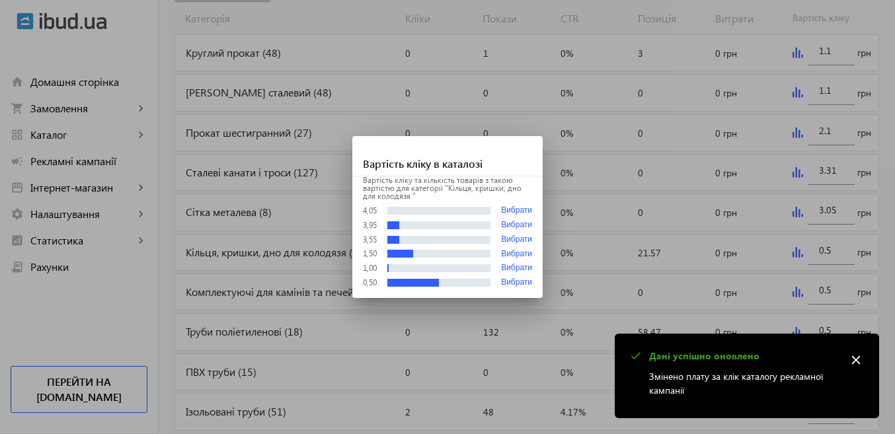
scroll to position [0, 0]
click at [643, 235] on div at bounding box center [447, 217] width 895 height 434
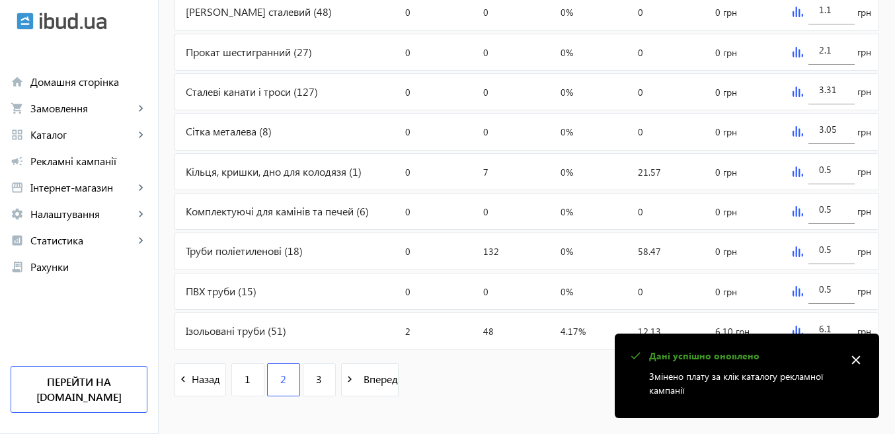
scroll to position [622, 0]
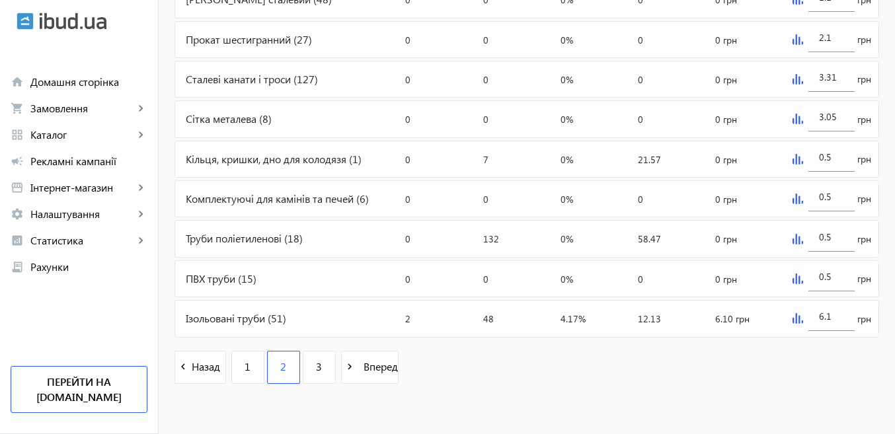
click at [792, 238] on img at bounding box center [797, 239] width 11 height 11
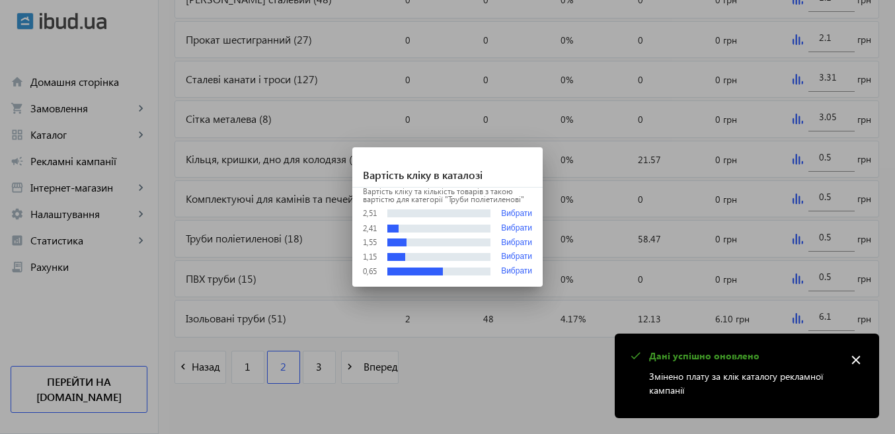
scroll to position [0, 0]
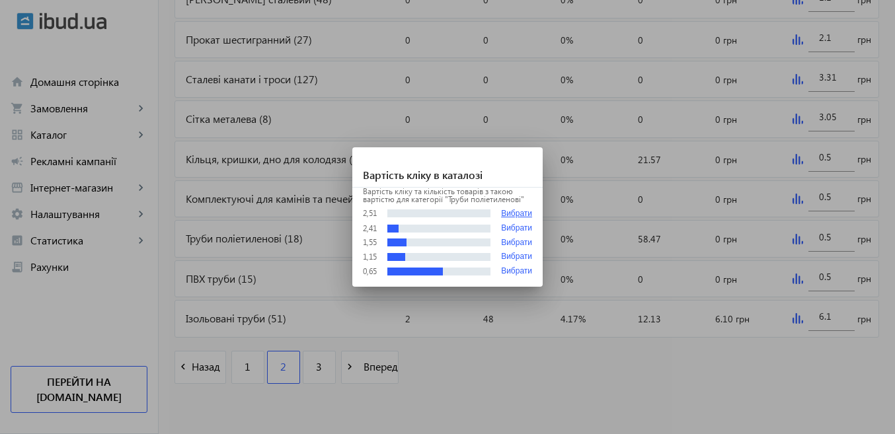
click at [514, 212] on button "Вибрати" at bounding box center [516, 214] width 31 height 10
type input "2.51"
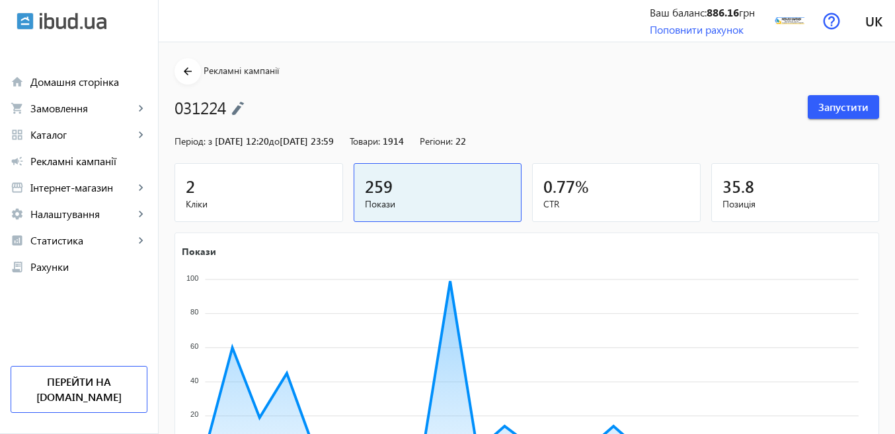
scroll to position [622, 0]
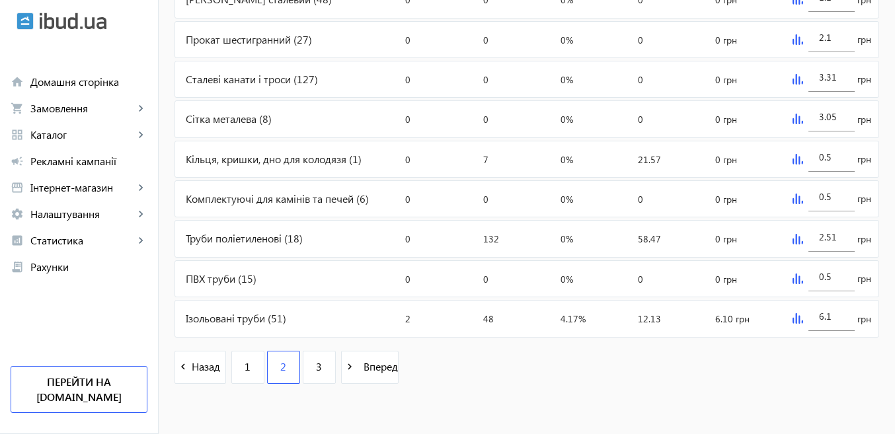
click at [789, 278] on div "0.5 грн" at bounding box center [832, 279] width 91 height 36
click at [794, 278] on img at bounding box center [797, 279] width 11 height 11
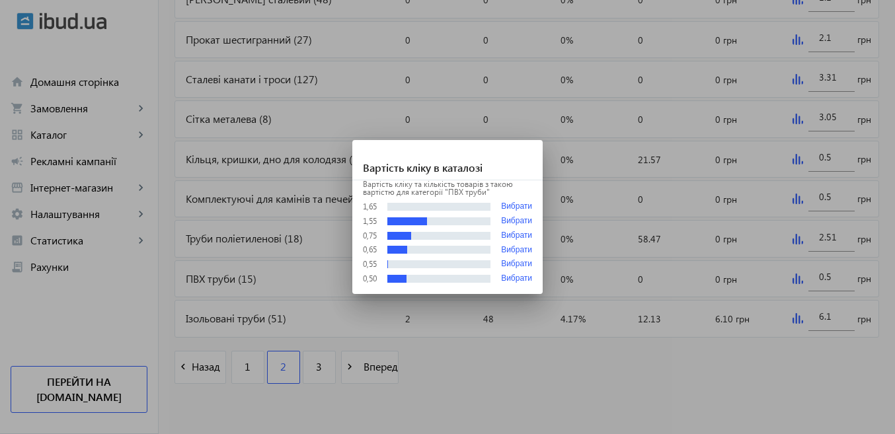
scroll to position [0, 0]
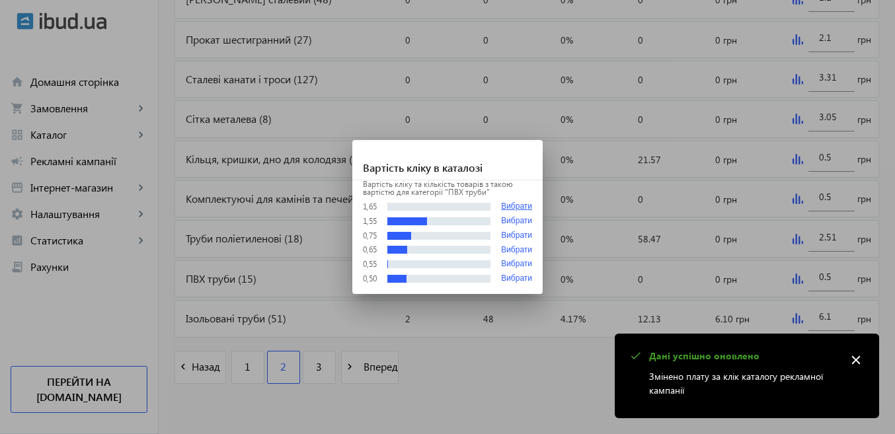
click at [519, 206] on button "Вибрати" at bounding box center [516, 207] width 31 height 10
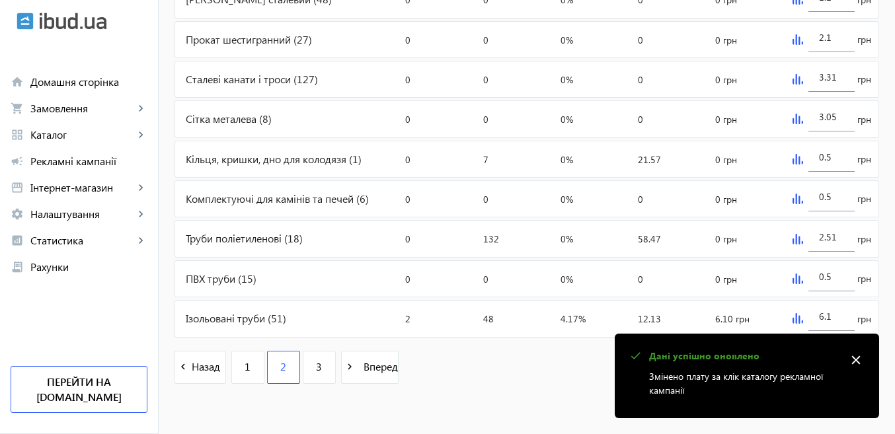
type input "1.65"
click at [794, 334] on general-toast "check Дані успішно оновлено Змінено плату за клік каталогу рекламної кампанії c…" at bounding box center [747, 376] width 264 height 85
click at [787, 315] on div "6.1 грн" at bounding box center [832, 319] width 91 height 36
click at [798, 317] on img at bounding box center [797, 318] width 11 height 11
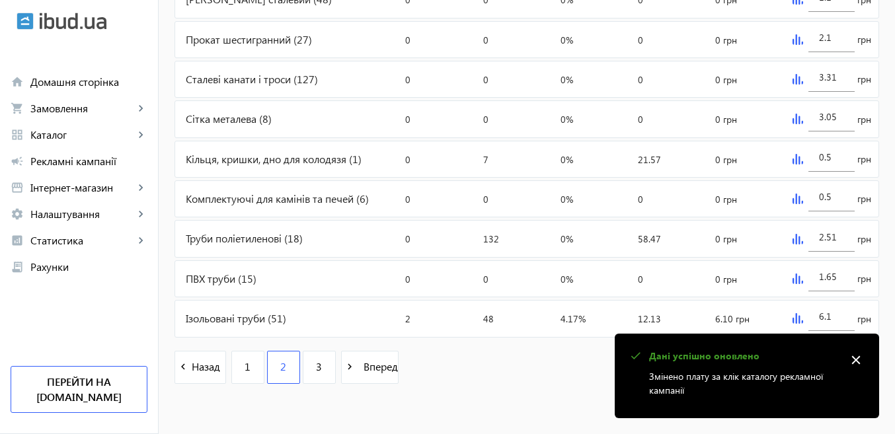
scroll to position [0, 0]
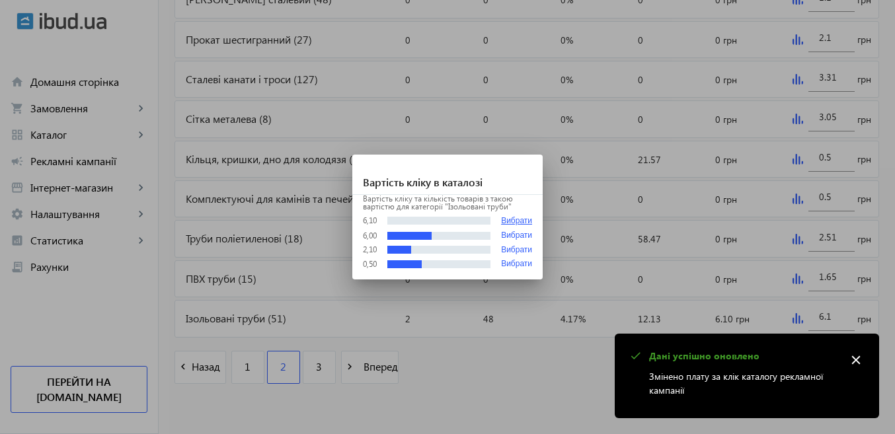
click at [515, 220] on button "Вибрати" at bounding box center [516, 221] width 31 height 10
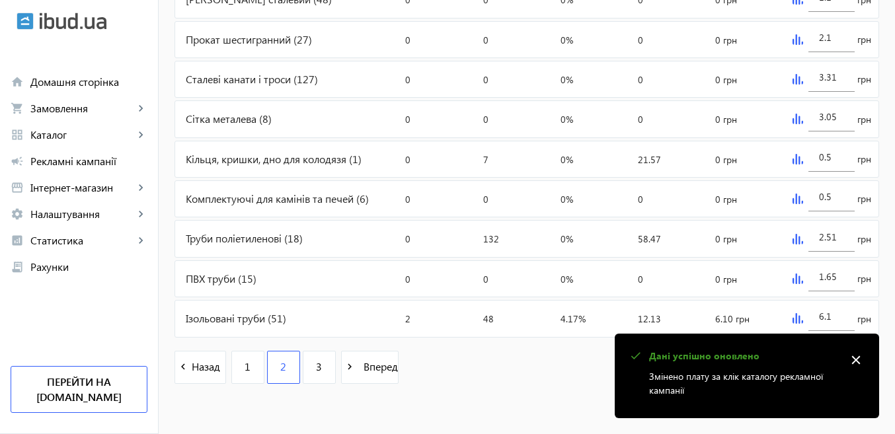
scroll to position [622, 0]
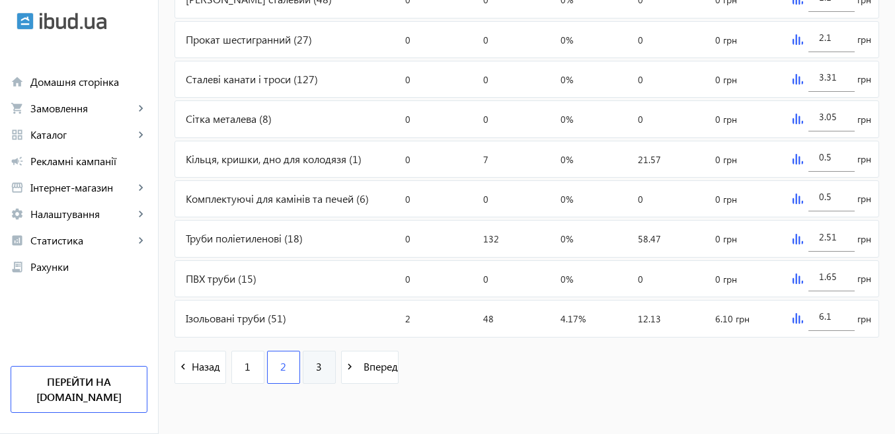
click at [307, 375] on link "3" at bounding box center [319, 367] width 33 height 33
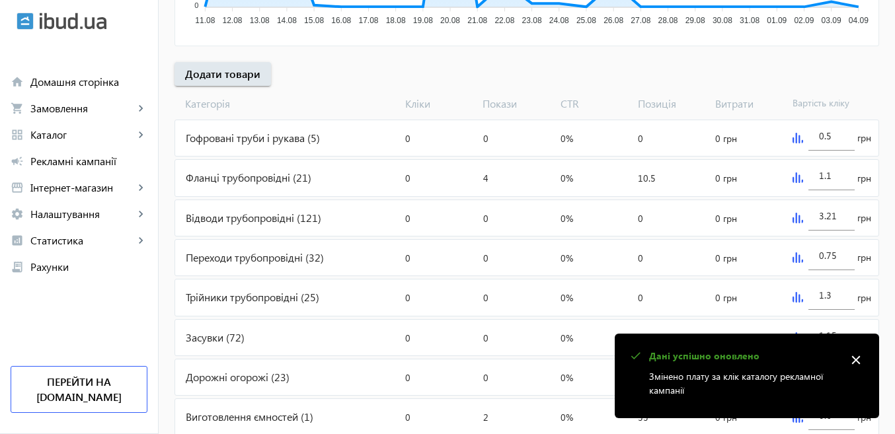
scroll to position [463, 0]
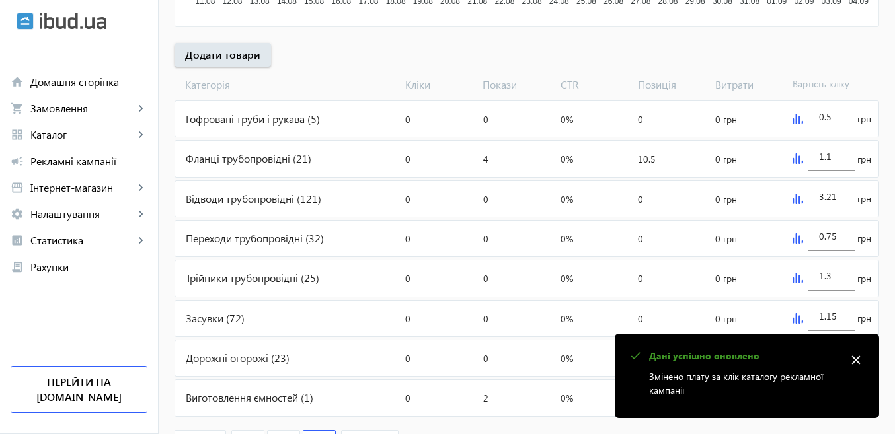
click at [792, 116] on img at bounding box center [797, 119] width 11 height 11
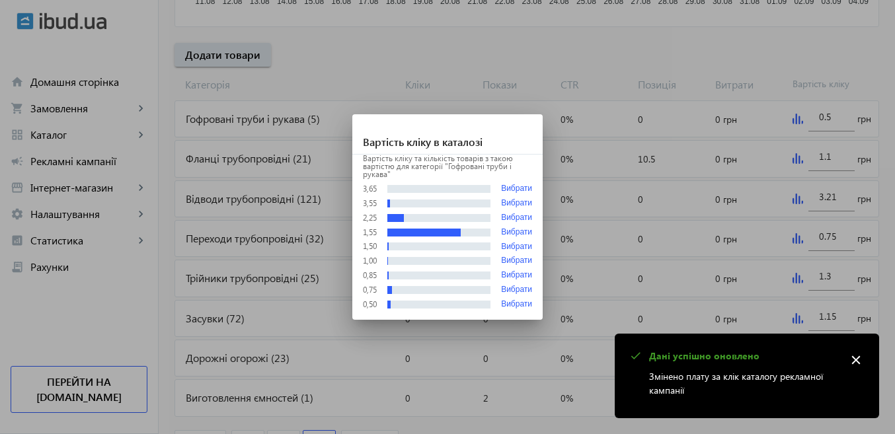
scroll to position [0, 0]
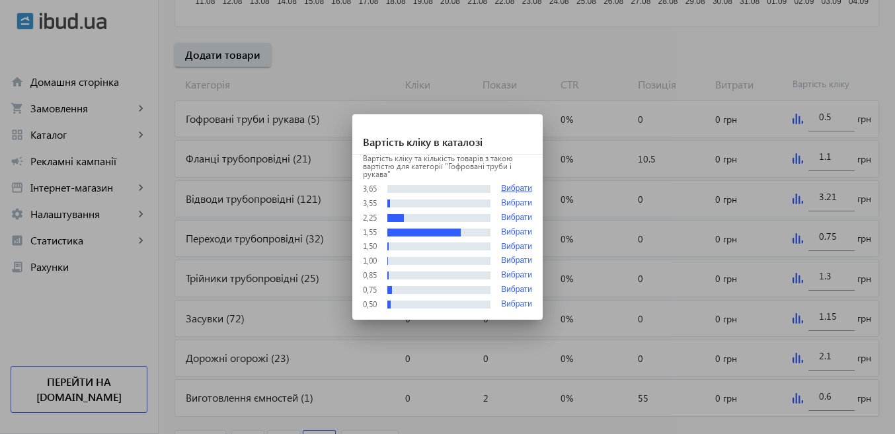
click at [529, 188] on button "Вибрати" at bounding box center [516, 189] width 31 height 10
type input "3.65"
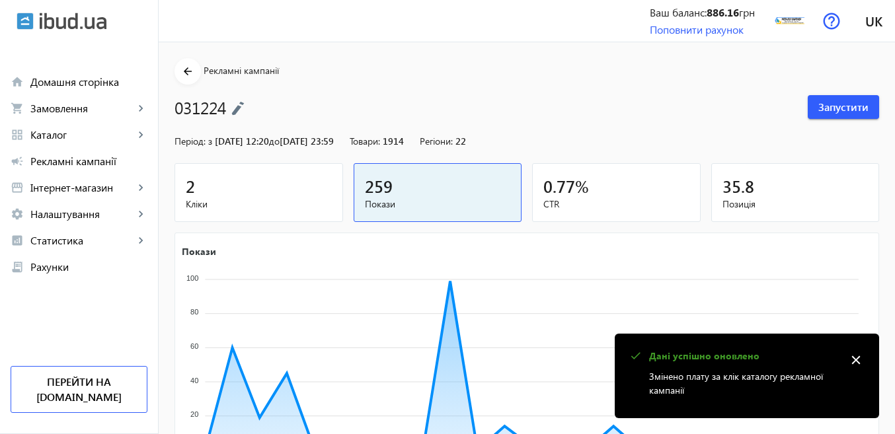
scroll to position [463, 0]
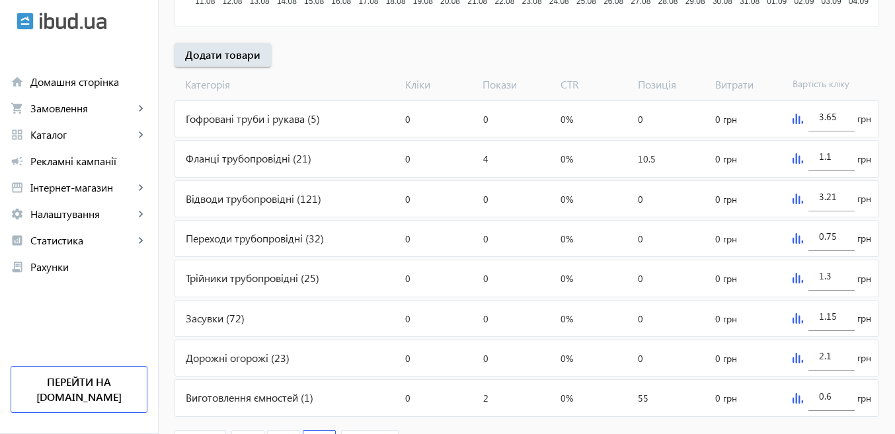
click at [795, 159] on img at bounding box center [797, 158] width 11 height 11
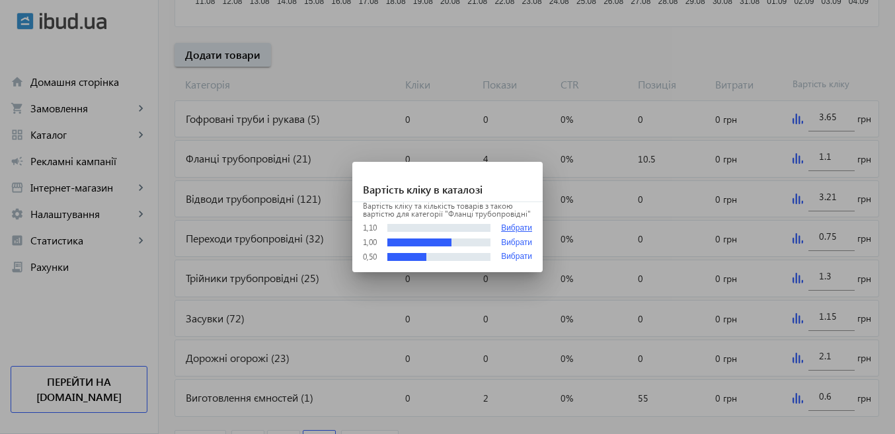
click at [512, 225] on button "Вибрати" at bounding box center [516, 228] width 31 height 10
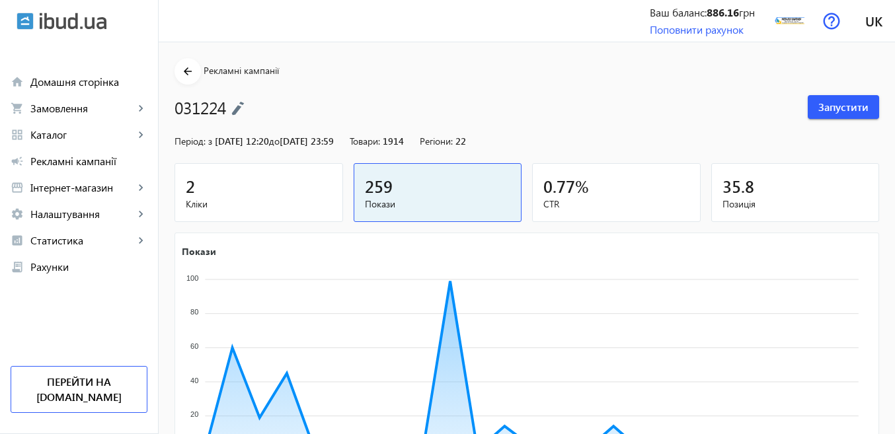
scroll to position [463, 0]
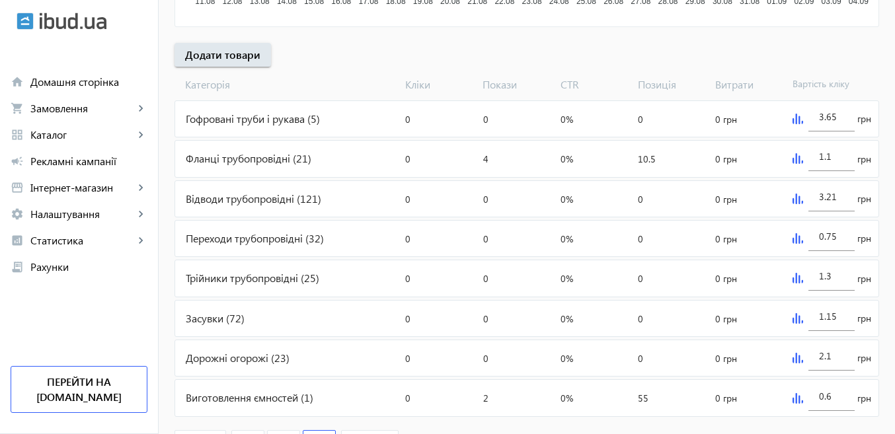
click at [797, 201] on img at bounding box center [797, 199] width 11 height 11
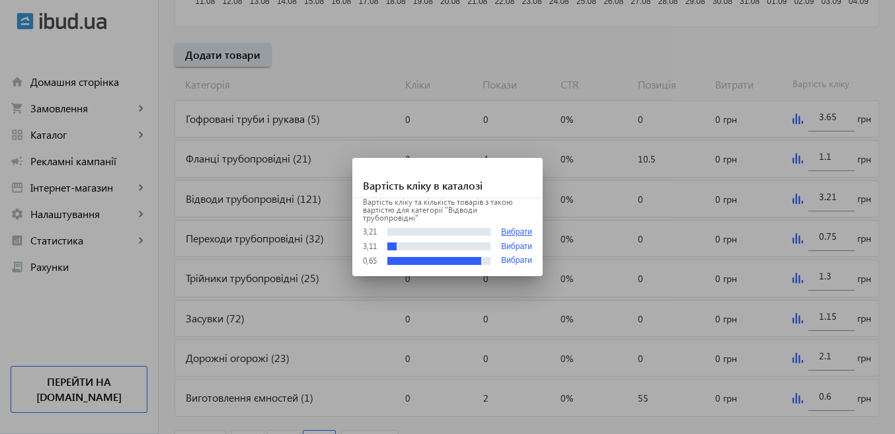
click at [525, 228] on button "Вибрати" at bounding box center [516, 232] width 31 height 10
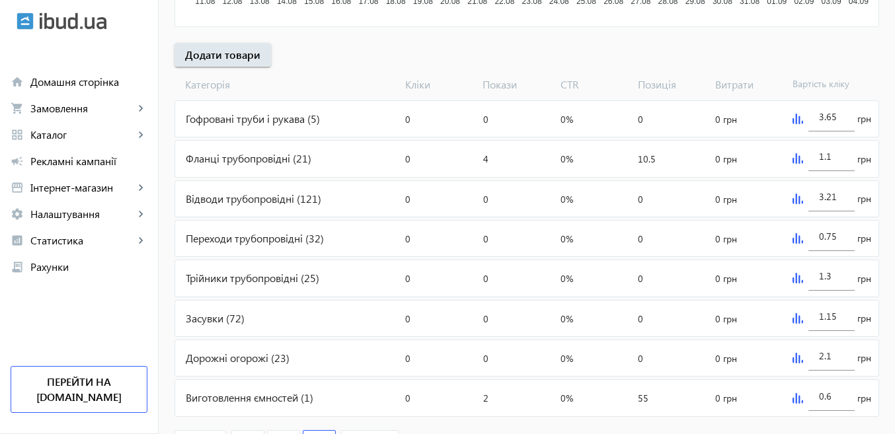
scroll to position [463, 0]
click at [795, 244] on img at bounding box center [797, 238] width 11 height 11
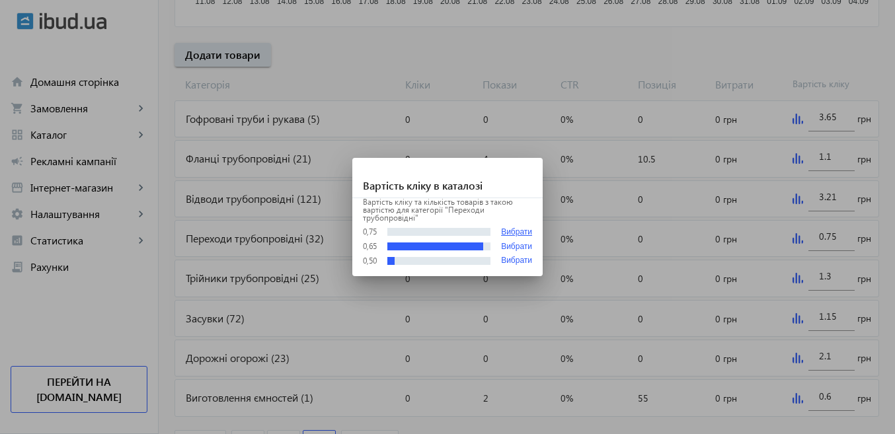
click at [503, 233] on button "Вибрати" at bounding box center [516, 232] width 31 height 10
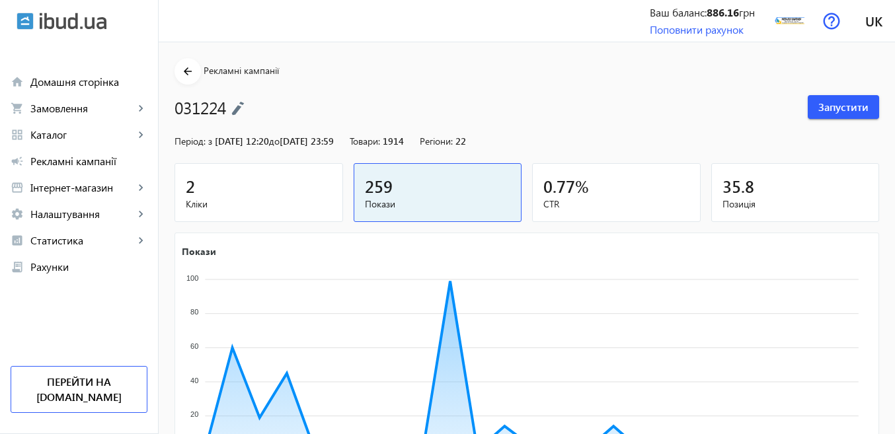
scroll to position [463, 0]
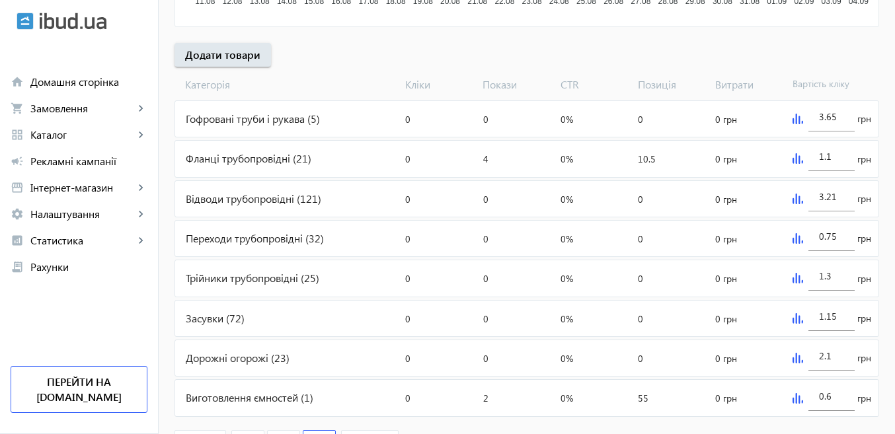
click at [794, 279] on img at bounding box center [797, 278] width 11 height 11
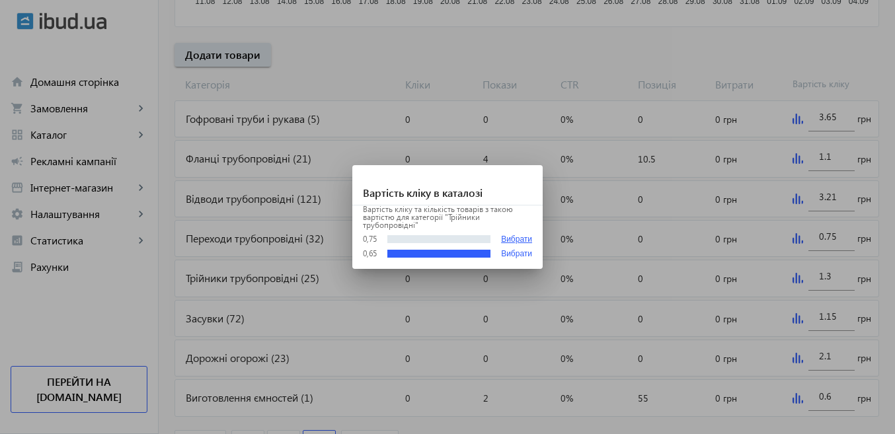
click at [507, 240] on button "Вибрати" at bounding box center [516, 240] width 31 height 10
type input "0.75"
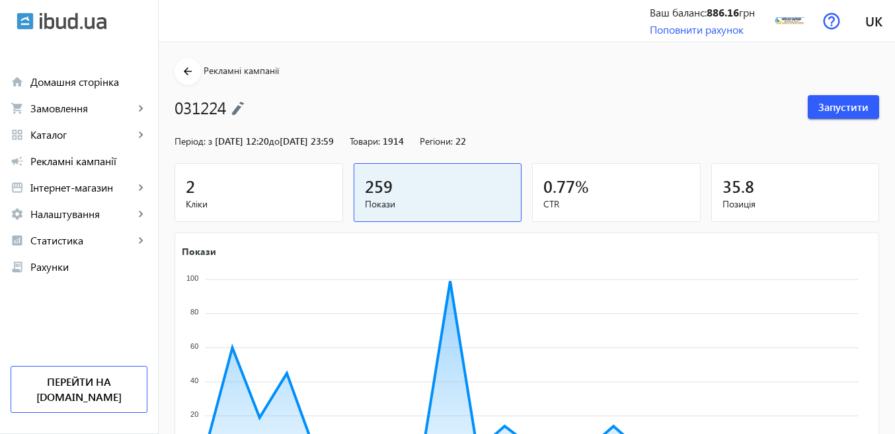
scroll to position [463, 0]
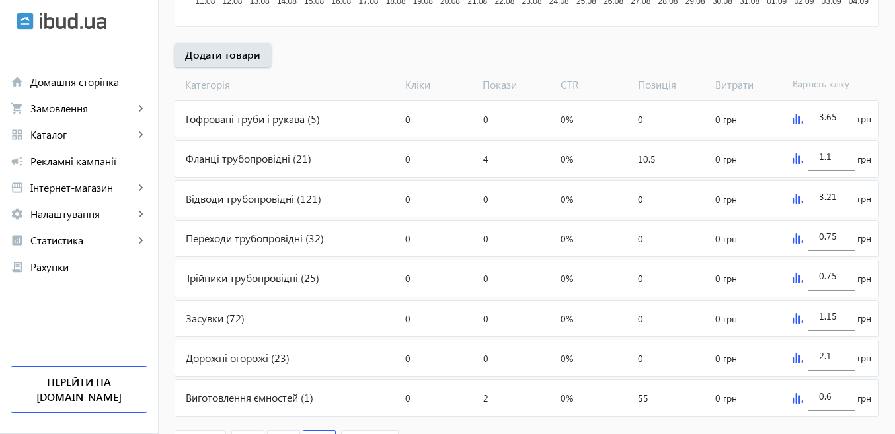
click at [792, 325] on div "1.15 грн" at bounding box center [832, 319] width 91 height 36
click at [792, 317] on img at bounding box center [797, 318] width 11 height 11
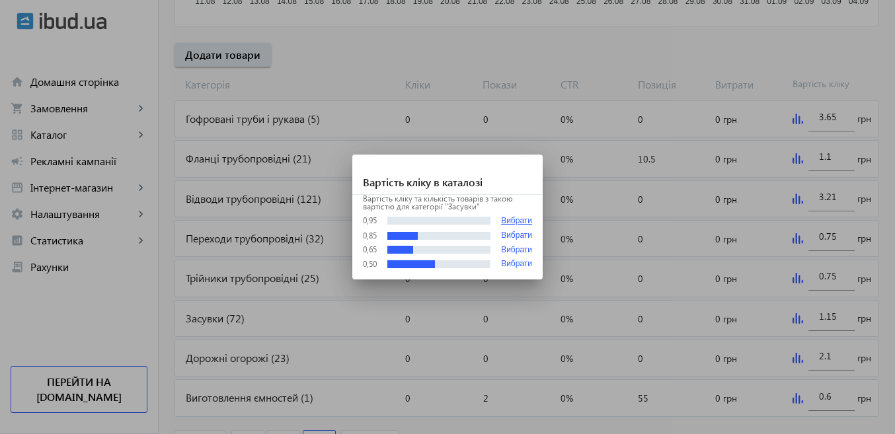
click at [524, 219] on button "Вибрати" at bounding box center [516, 221] width 31 height 10
type input "0.95"
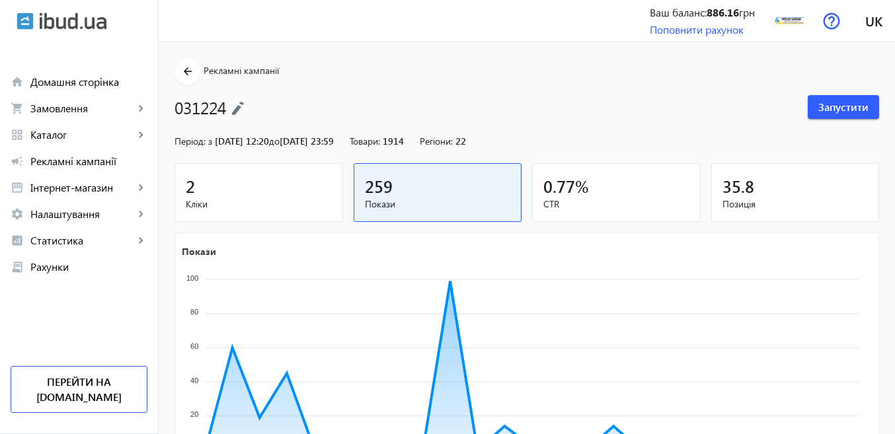
scroll to position [463, 0]
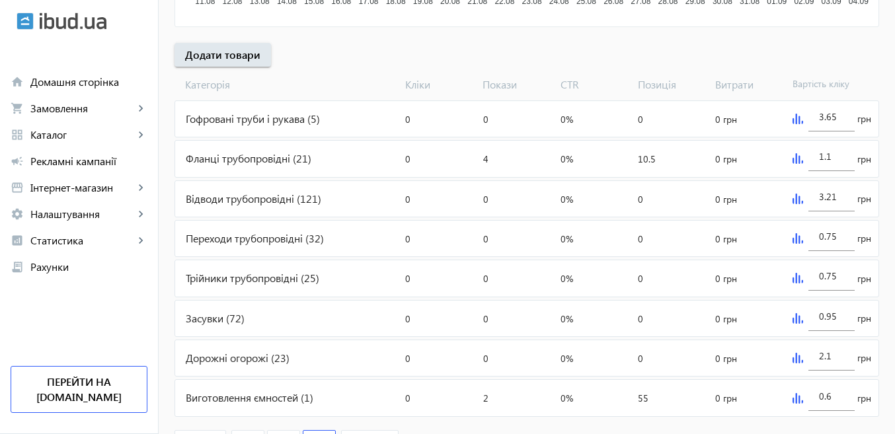
click at [793, 359] on img at bounding box center [797, 358] width 11 height 11
type input "0.95"
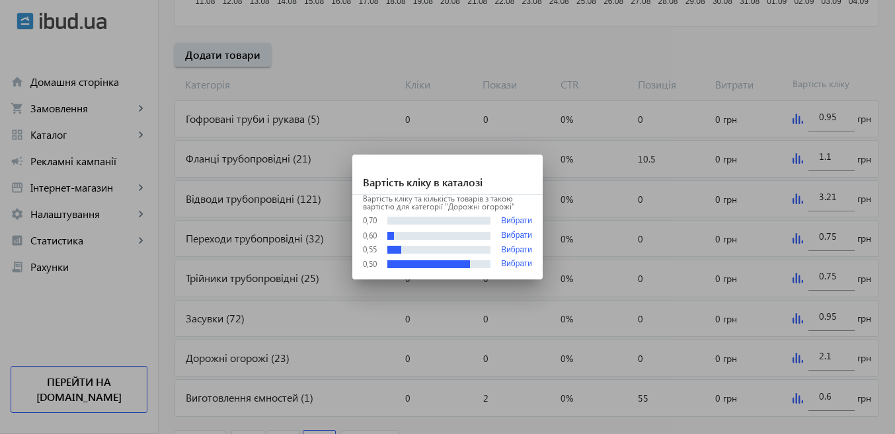
scroll to position [0, 0]
type input "0.95"
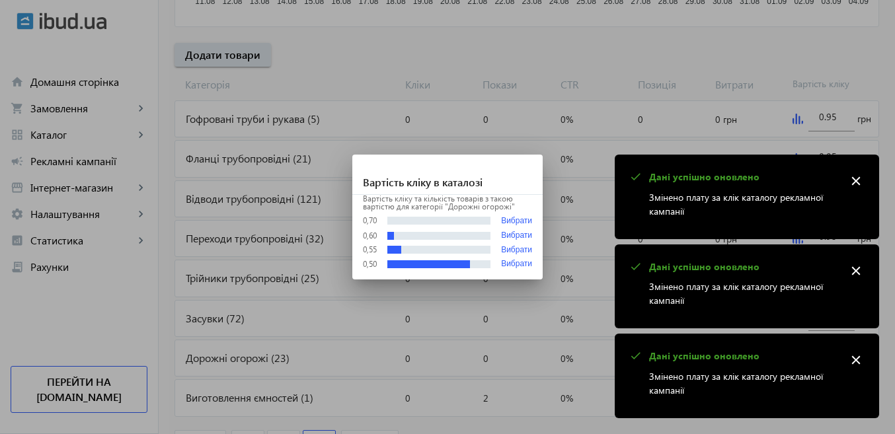
type input "0.95"
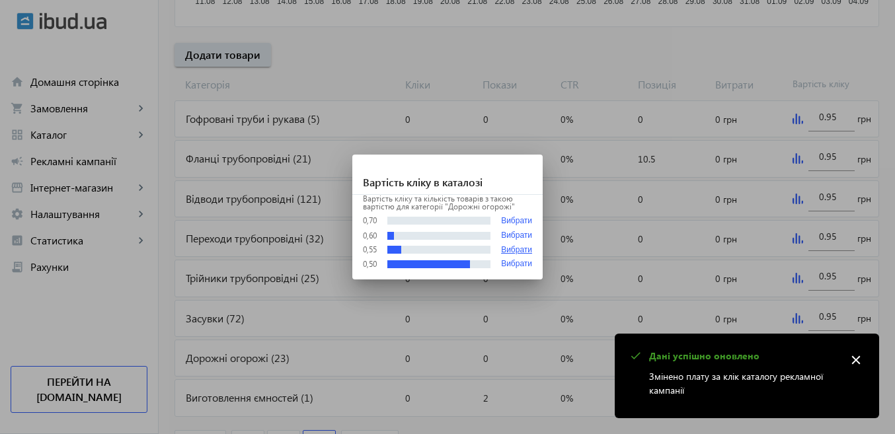
click at [517, 250] on button "Вибрати" at bounding box center [516, 250] width 31 height 9
type input "0.55"
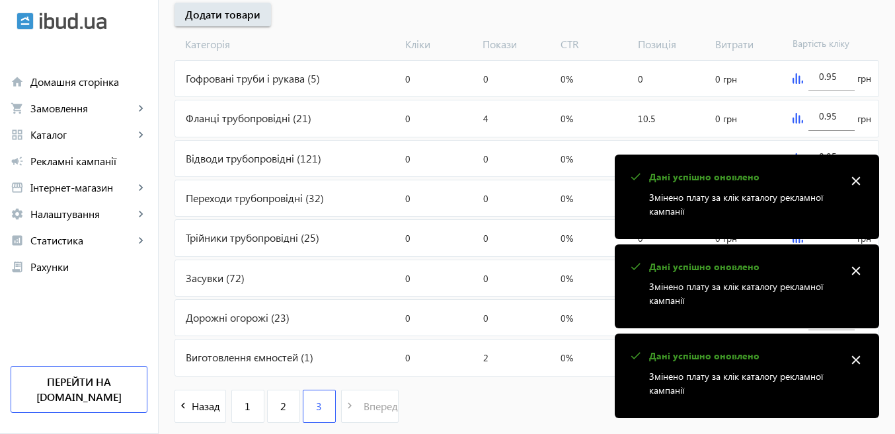
scroll to position [542, 0]
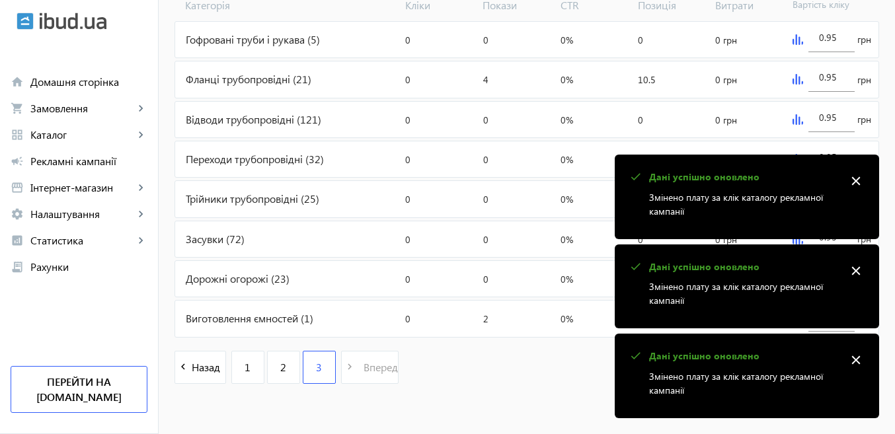
click at [851, 181] on mat-icon "close" at bounding box center [856, 181] width 20 height 20
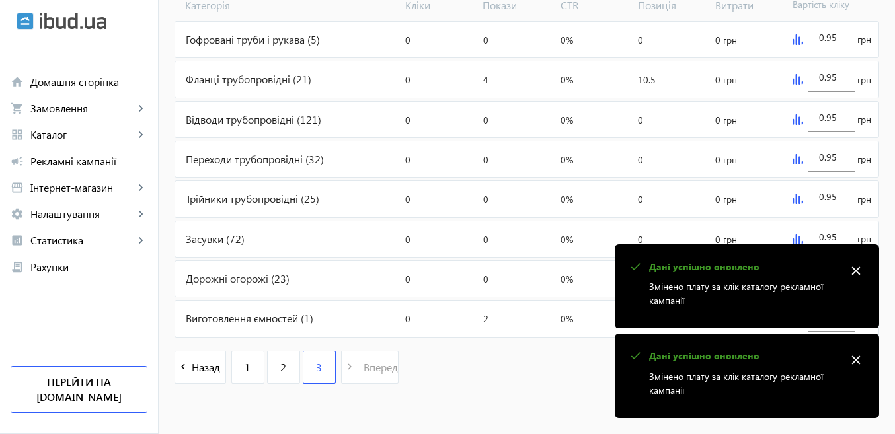
click at [857, 267] on mat-icon "close" at bounding box center [856, 271] width 20 height 20
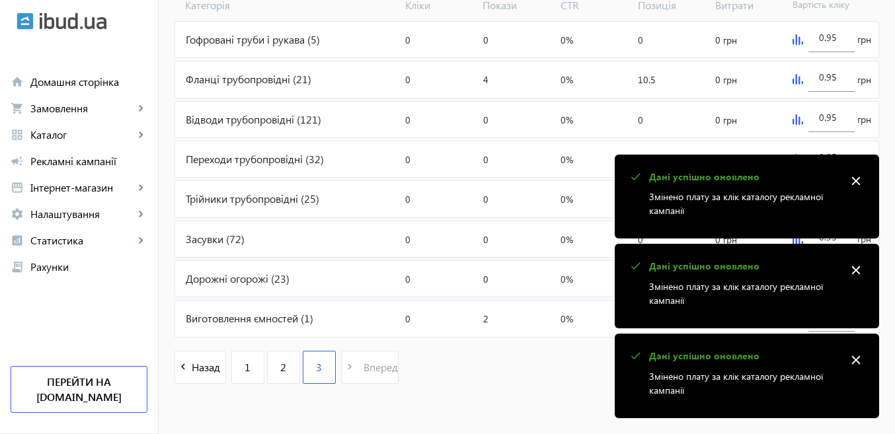
click at [855, 352] on div "check Дані успішно оновлено Змінено плату за клік каталогу рекламної кампанії c…" at bounding box center [747, 287] width 264 height 264
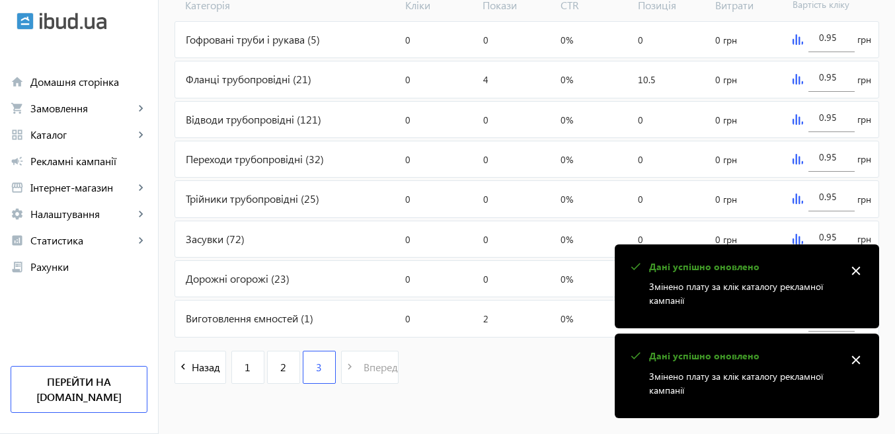
click at [849, 272] on mat-icon "close" at bounding box center [856, 271] width 20 height 20
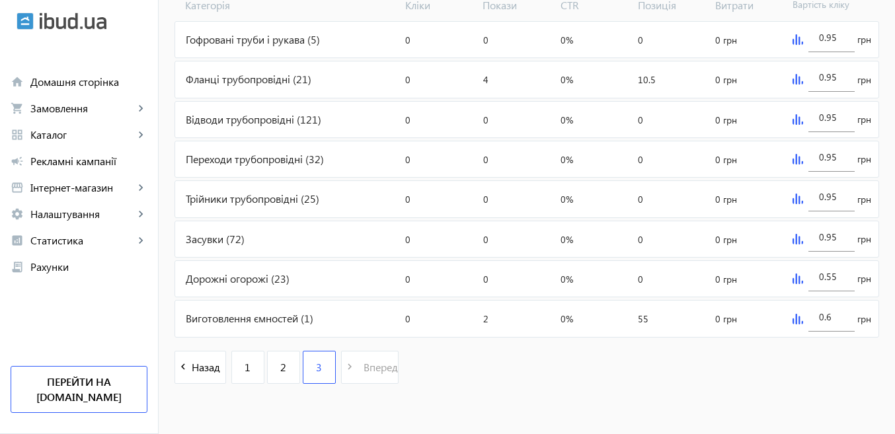
click at [799, 318] on img at bounding box center [797, 319] width 11 height 11
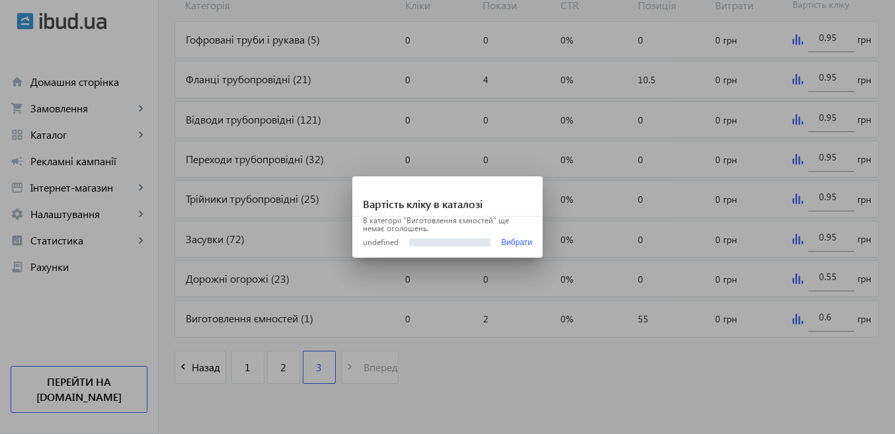
click at [571, 245] on div at bounding box center [447, 217] width 895 height 434
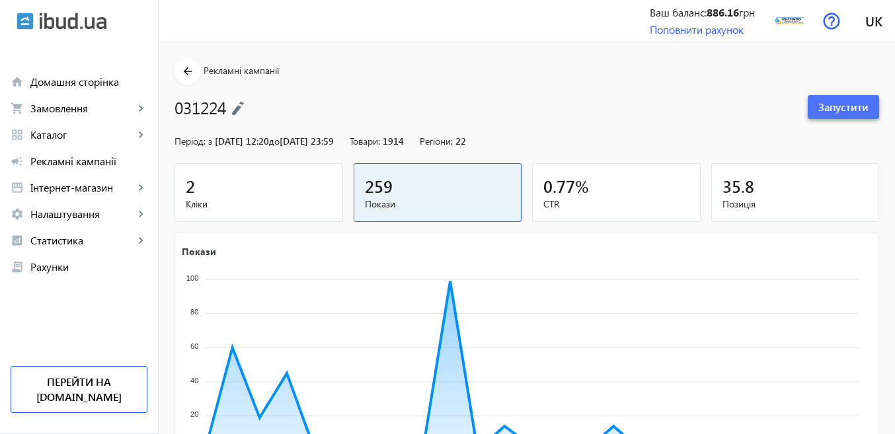
click at [845, 110] on span "Запустити" at bounding box center [843, 107] width 50 height 15
